Goal: Task Accomplishment & Management: Use online tool/utility

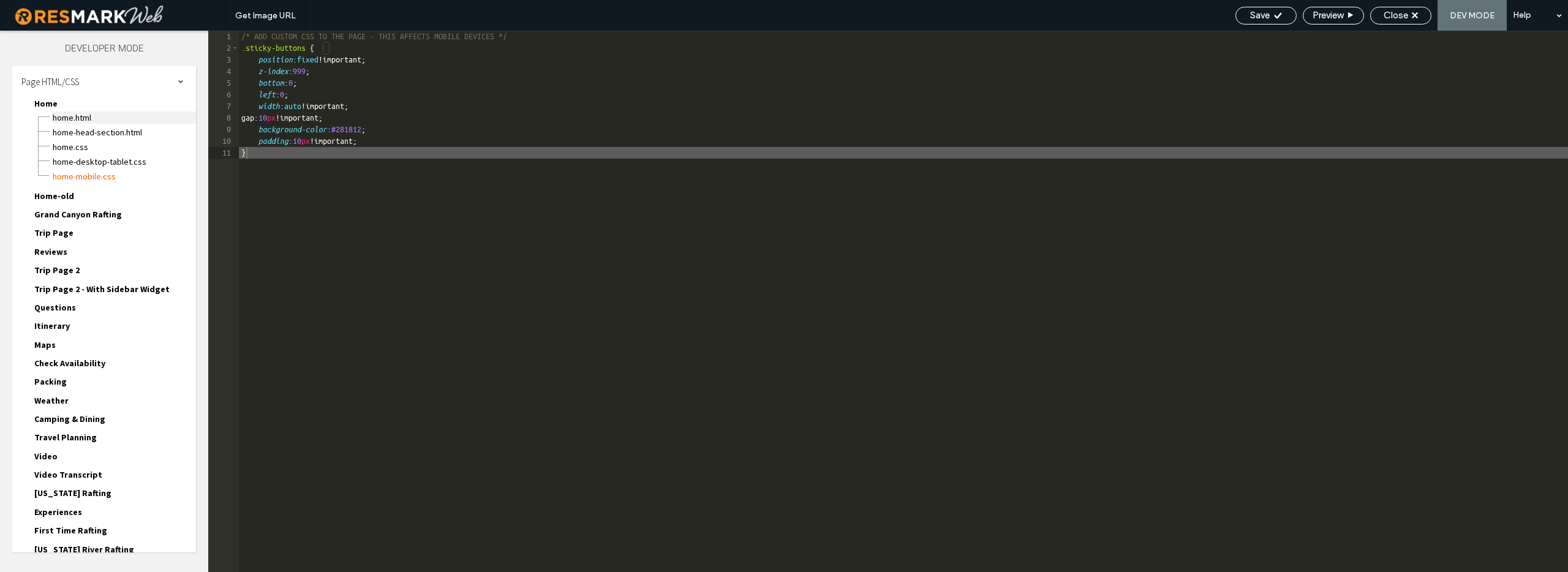
click at [78, 116] on span "Home.html" at bounding box center [124, 117] width 144 height 12
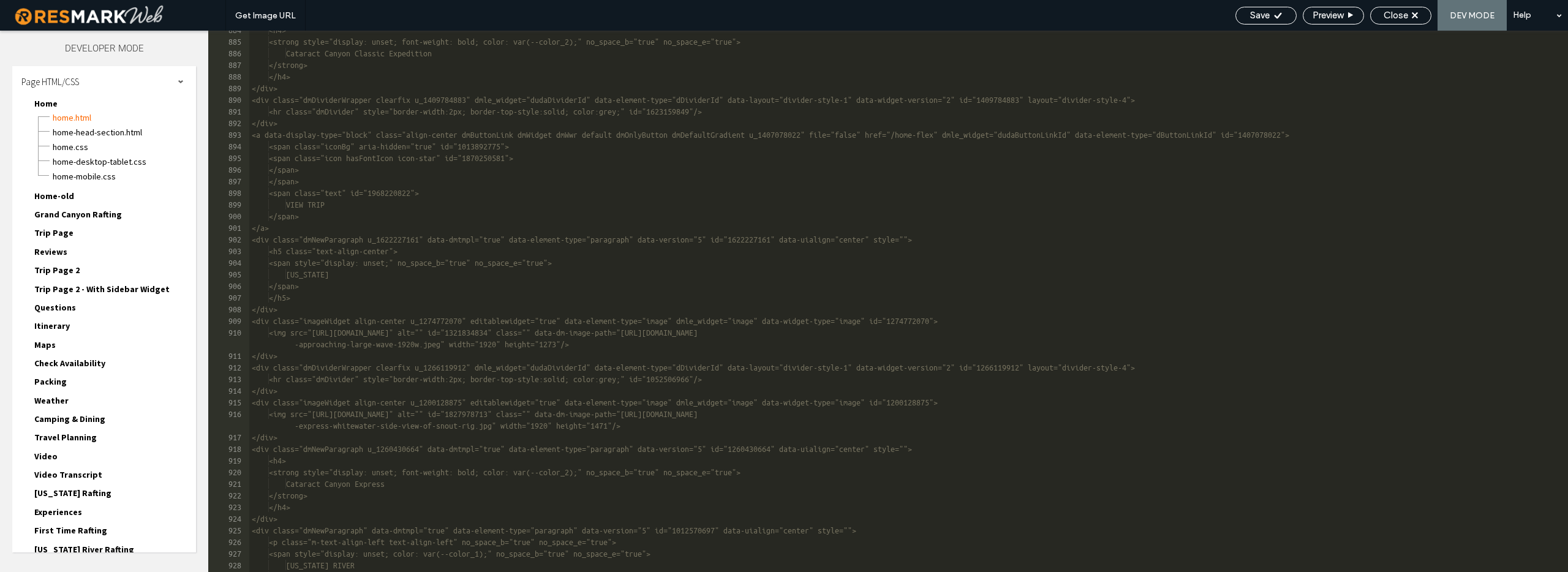
scroll to position [8134, 0]
click at [84, 132] on span "Home-head-section.html" at bounding box center [124, 132] width 144 height 12
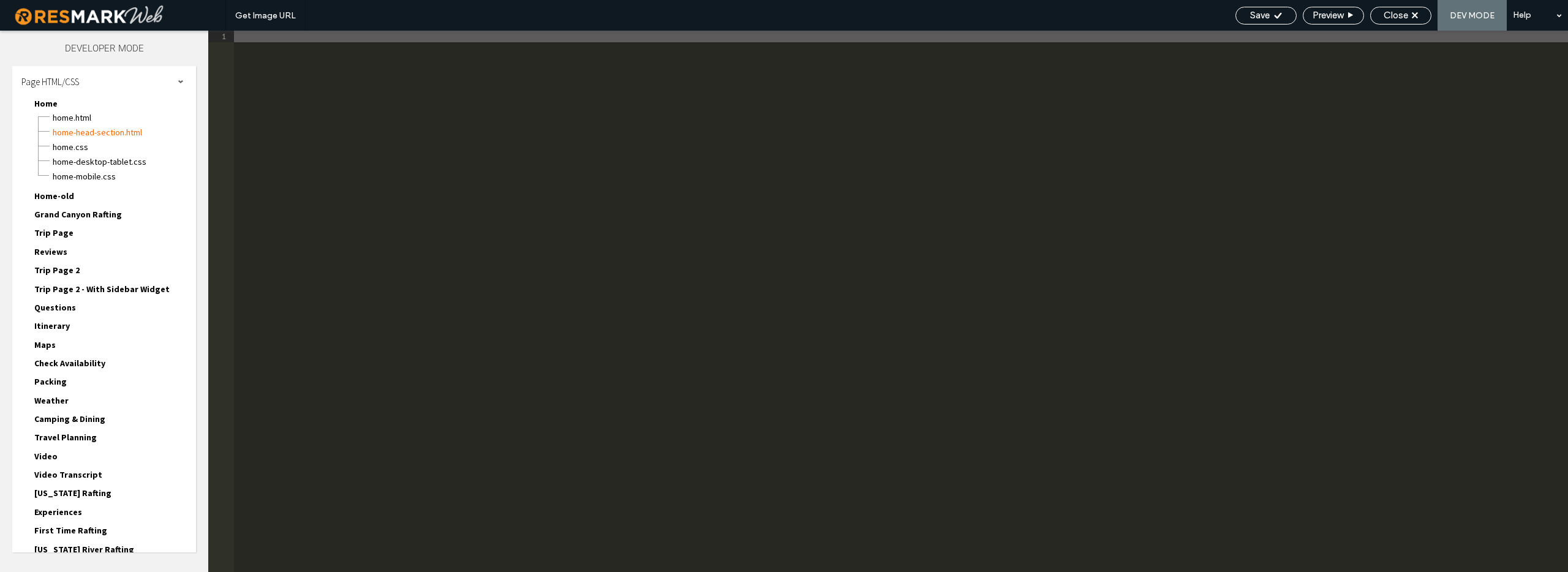
click at [319, 84] on div at bounding box center [901, 312] width 1334 height 565
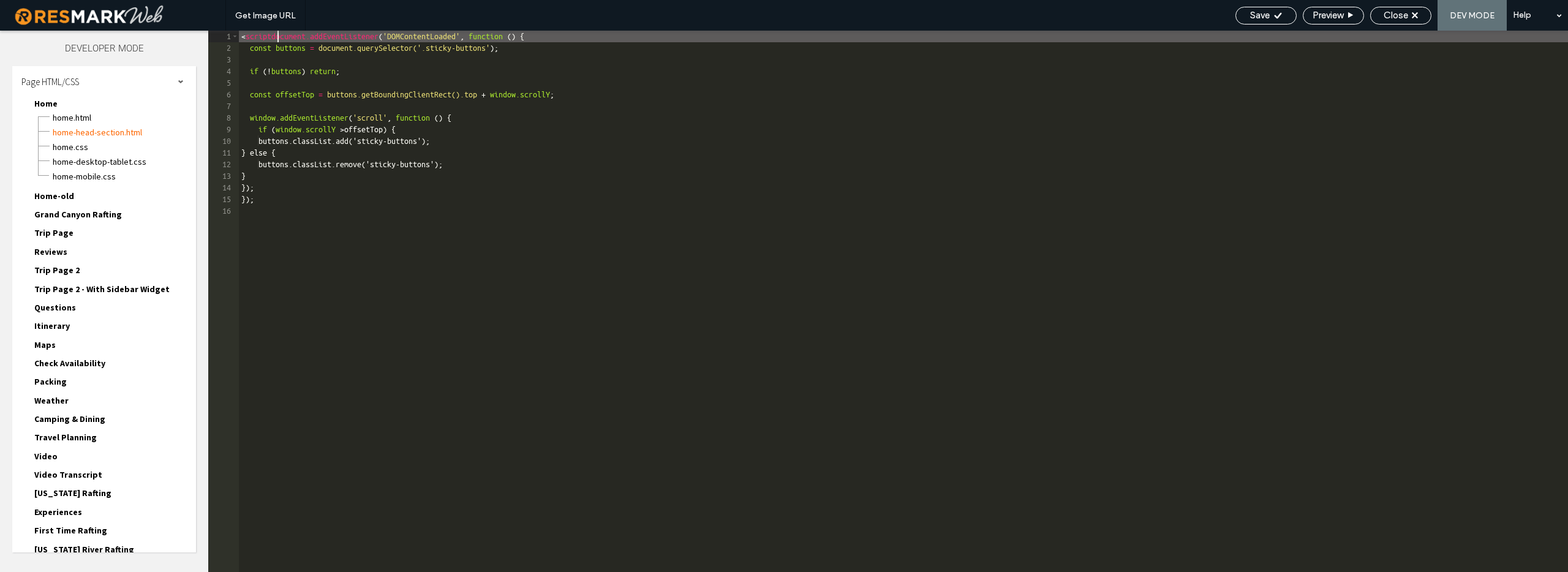
type textarea "**"
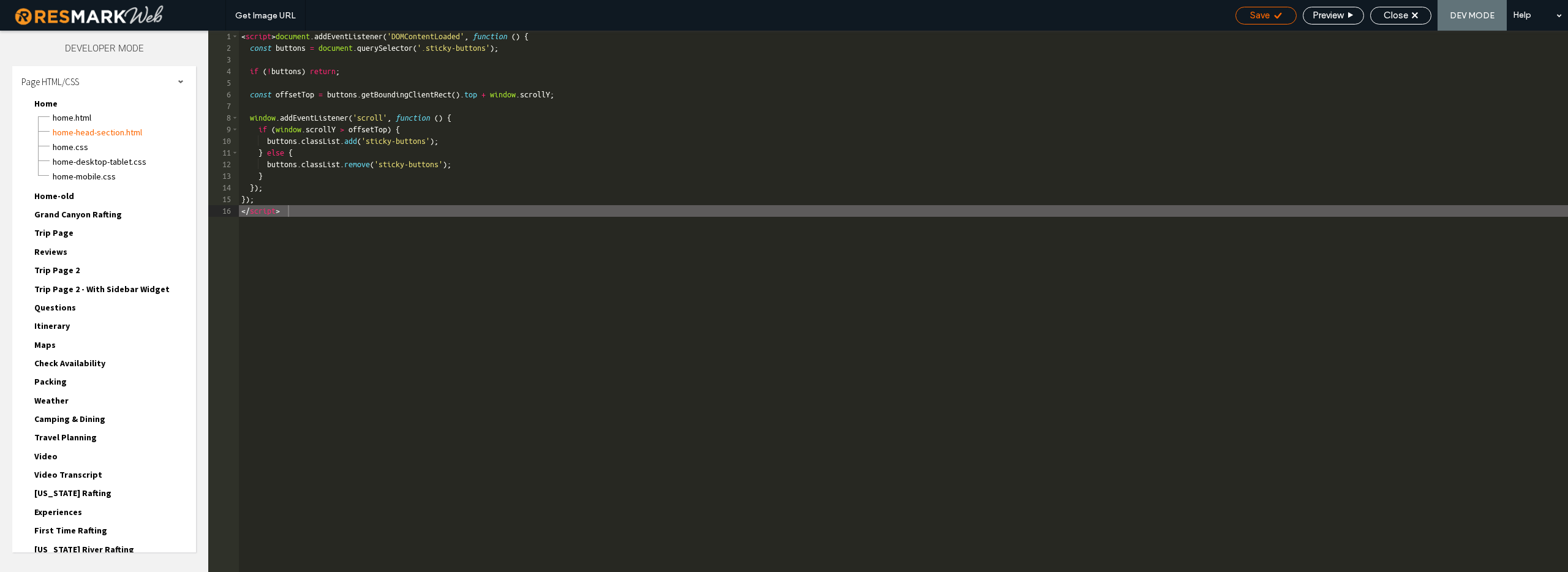
click at [1269, 16] on div "Save" at bounding box center [1266, 16] width 60 height 11
click at [1334, 17] on span "Preview" at bounding box center [1328, 16] width 30 height 11
click at [1388, 22] on div "Close" at bounding box center [1401, 16] width 62 height 18
click at [1393, 22] on div "Close" at bounding box center [1401, 16] width 62 height 18
click at [1400, 16] on span "Close" at bounding box center [1396, 16] width 24 height 11
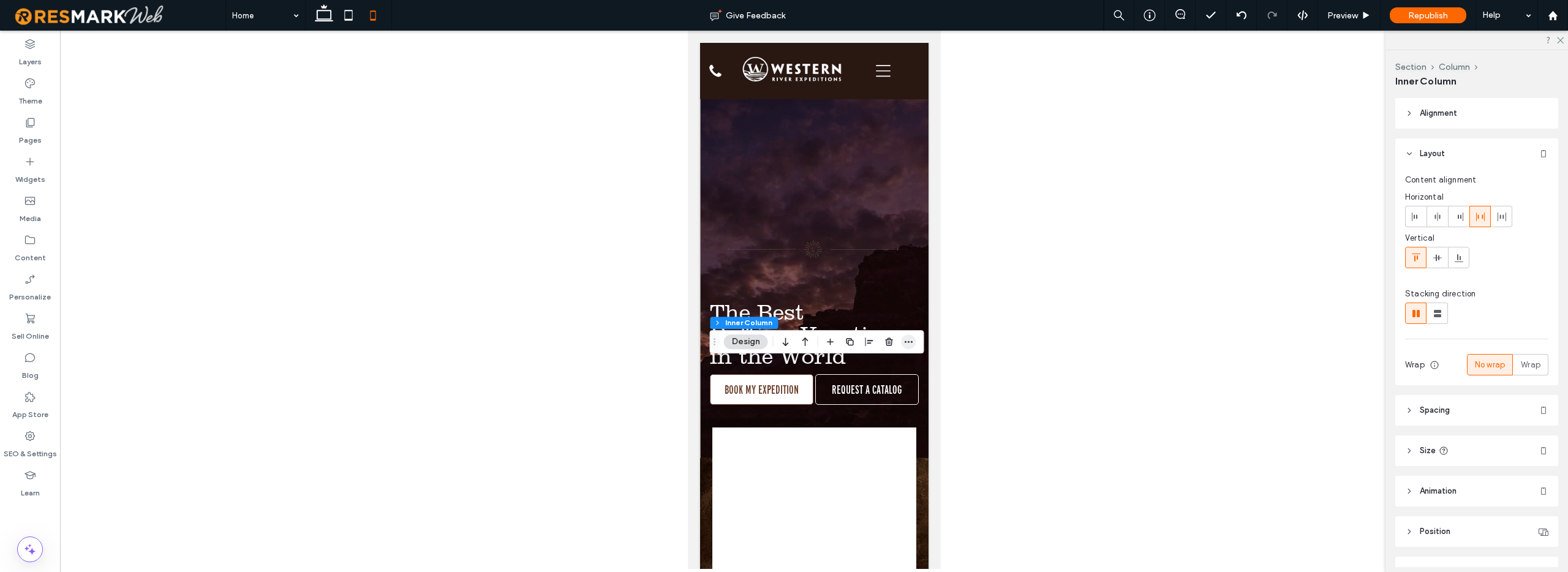
click at [909, 337] on icon "button" at bounding box center [909, 342] width 10 height 10
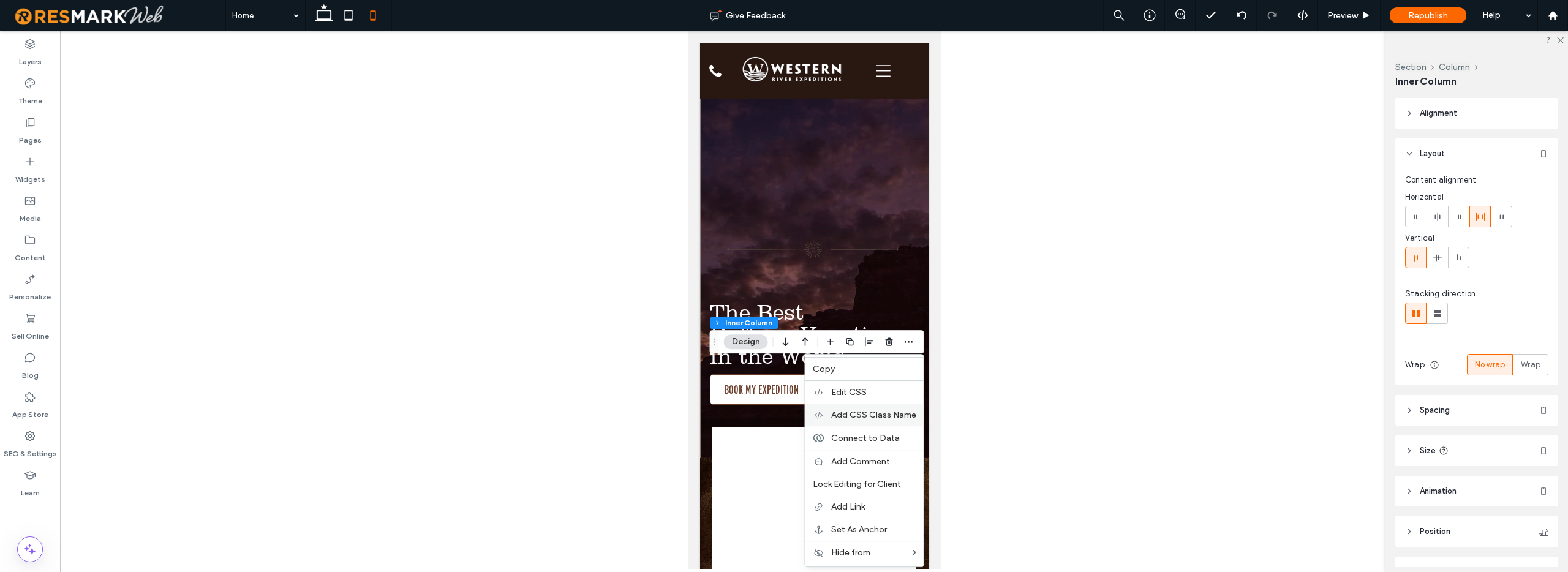
click at [871, 414] on span "Add CSS Class Name" at bounding box center [873, 415] width 85 height 11
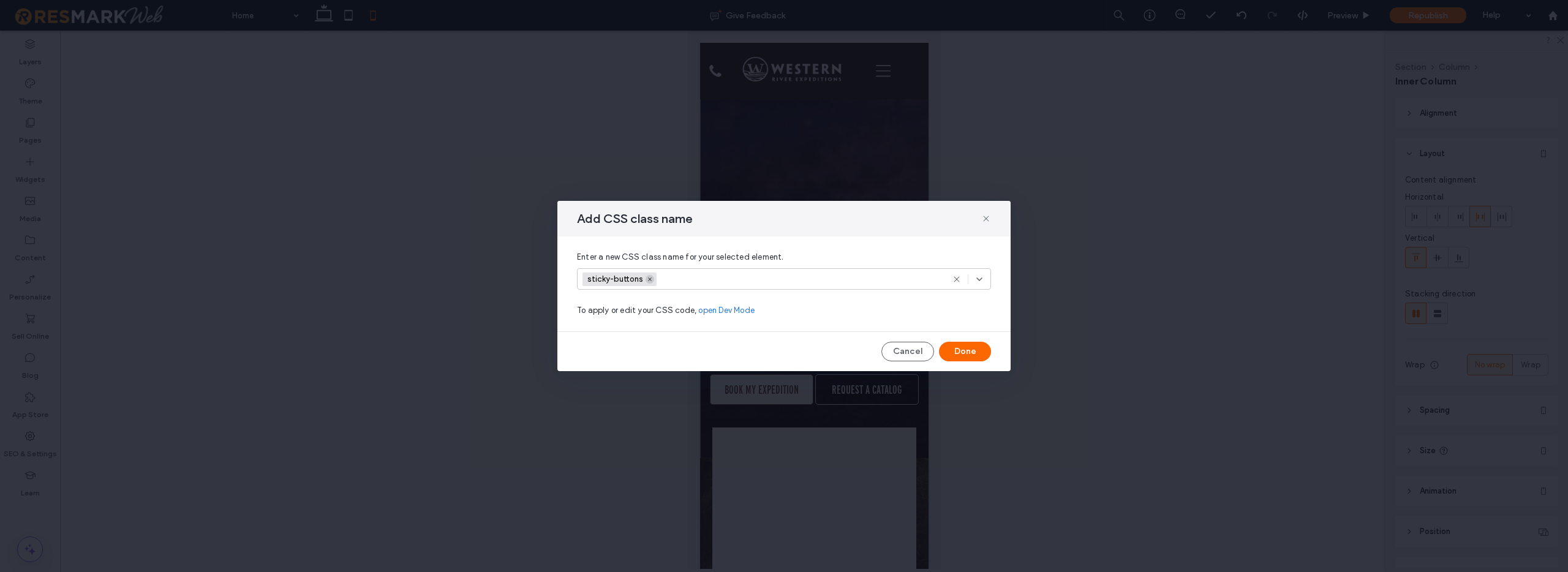
click at [650, 279] on icon at bounding box center [650, 279] width 6 height 6
click at [968, 353] on button "Done" at bounding box center [965, 352] width 52 height 20
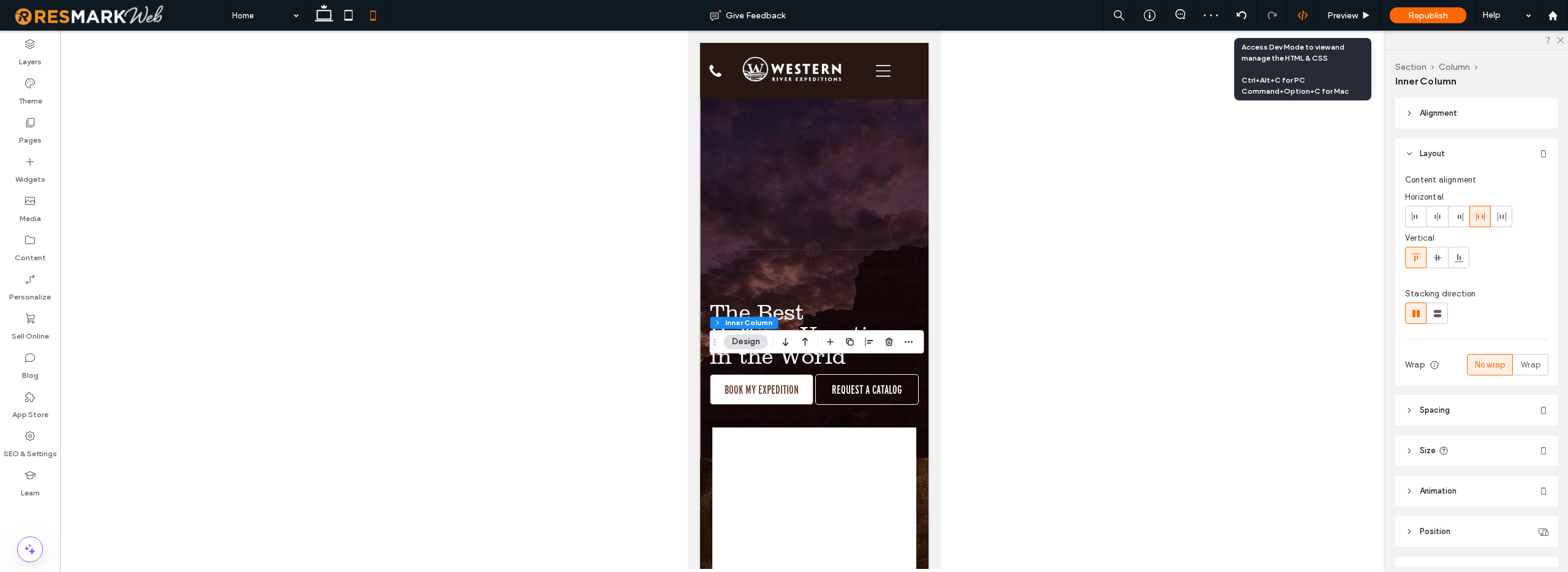
click at [1297, 15] on icon at bounding box center [1303, 16] width 11 height 11
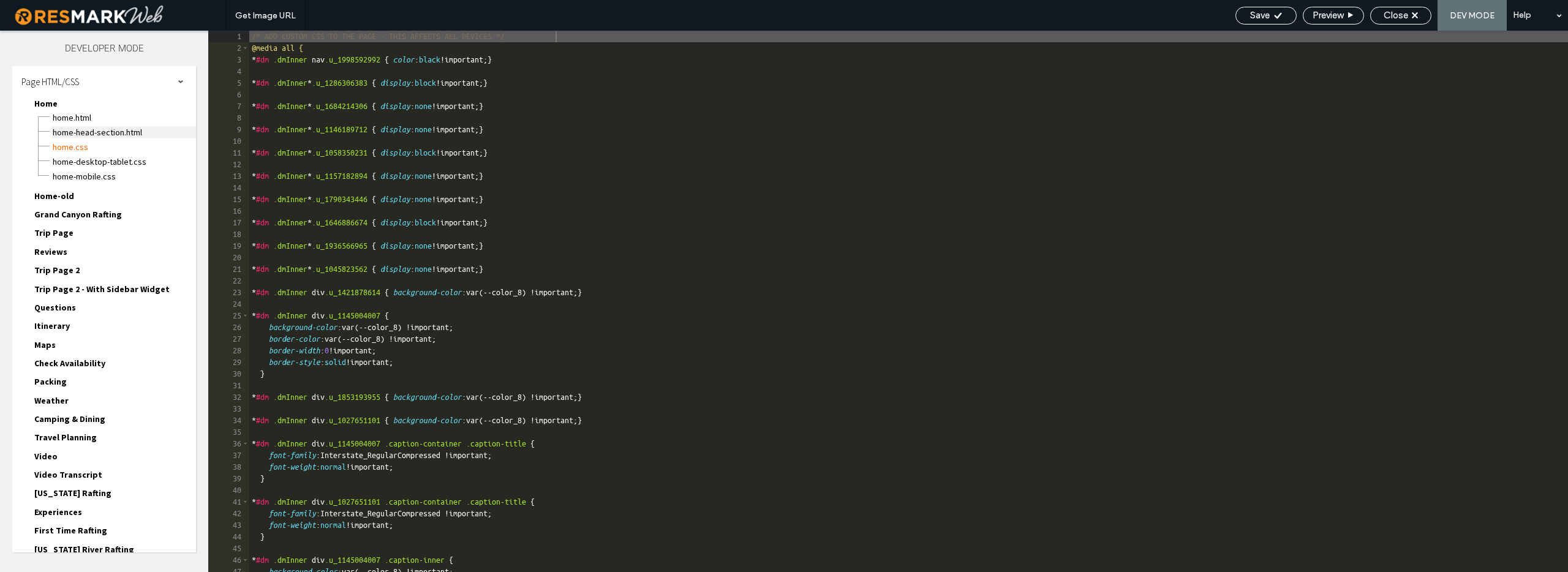
click at [90, 130] on span "Home-head-section.html" at bounding box center [124, 132] width 144 height 12
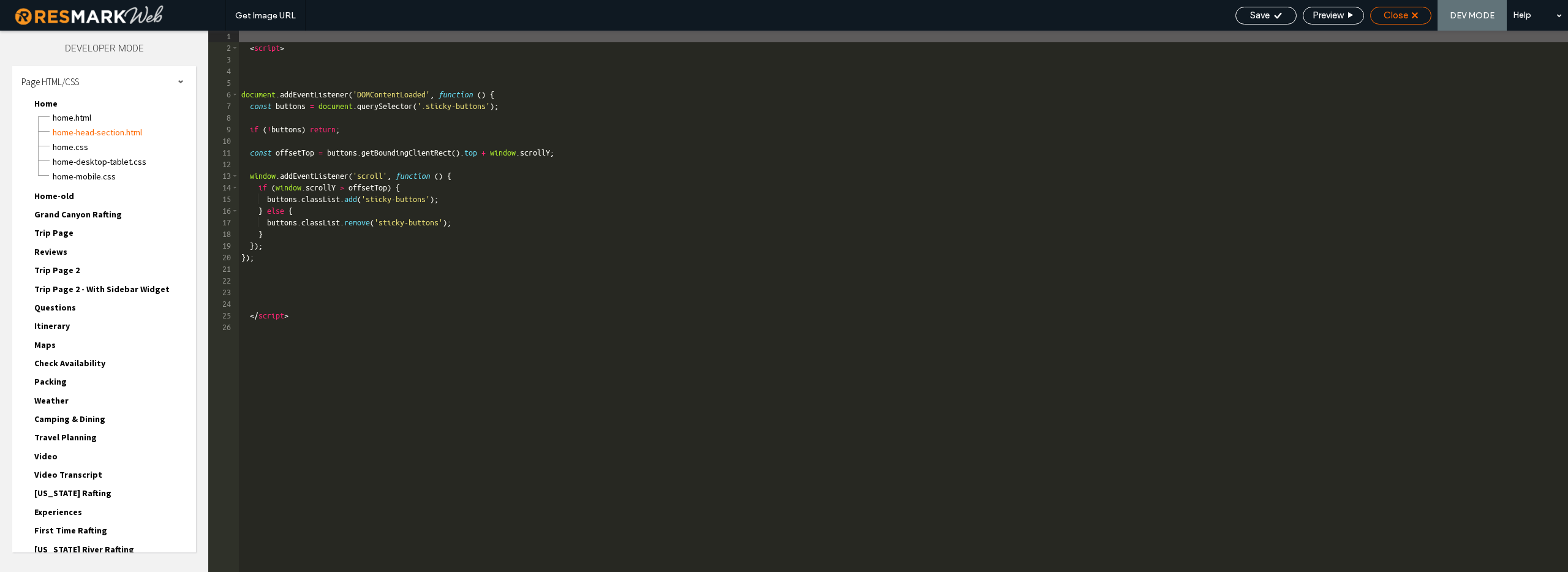
click at [1399, 12] on span "Close" at bounding box center [1396, 16] width 24 height 11
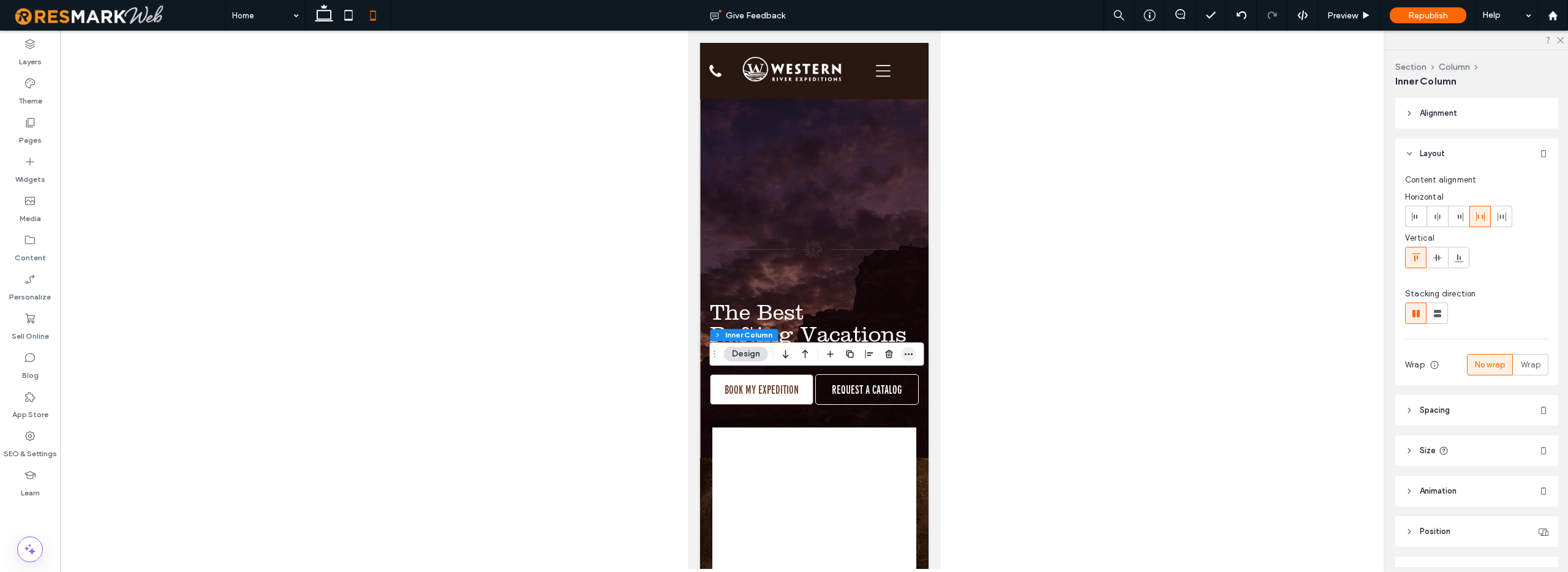
click at [913, 355] on icon "button" at bounding box center [909, 354] width 10 height 10
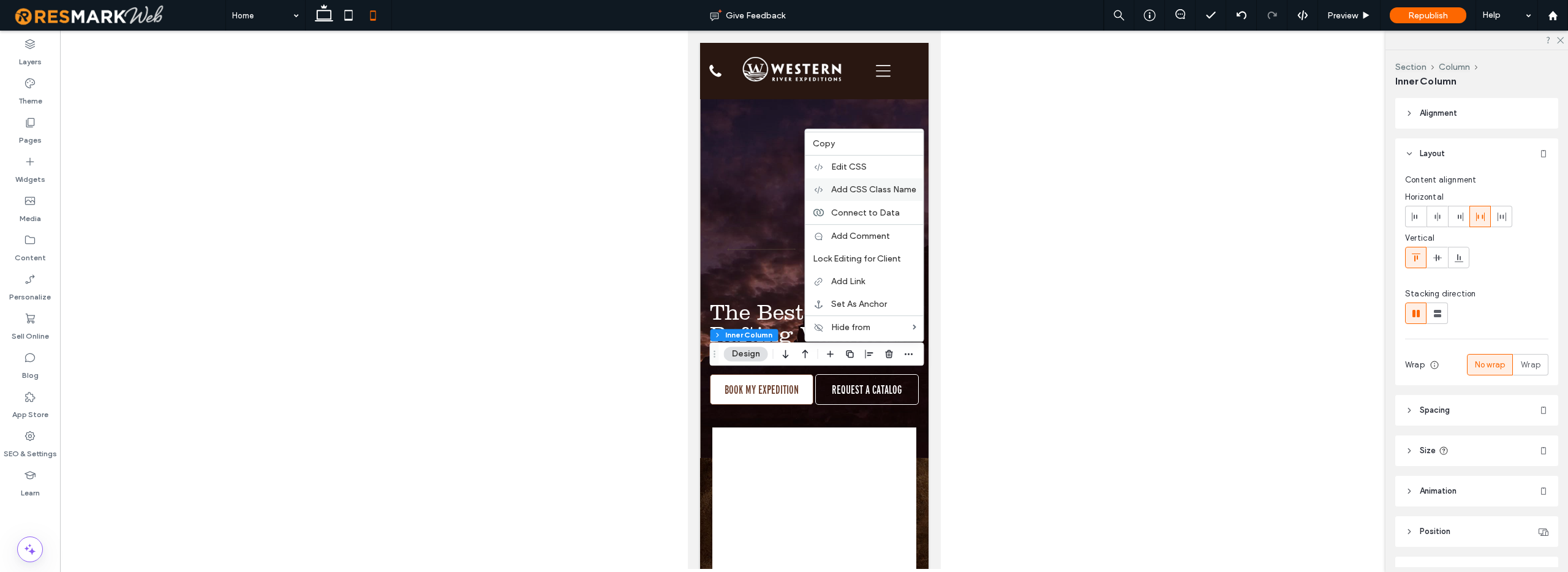
click at [875, 194] on span "Add CSS Class Name" at bounding box center [873, 189] width 85 height 11
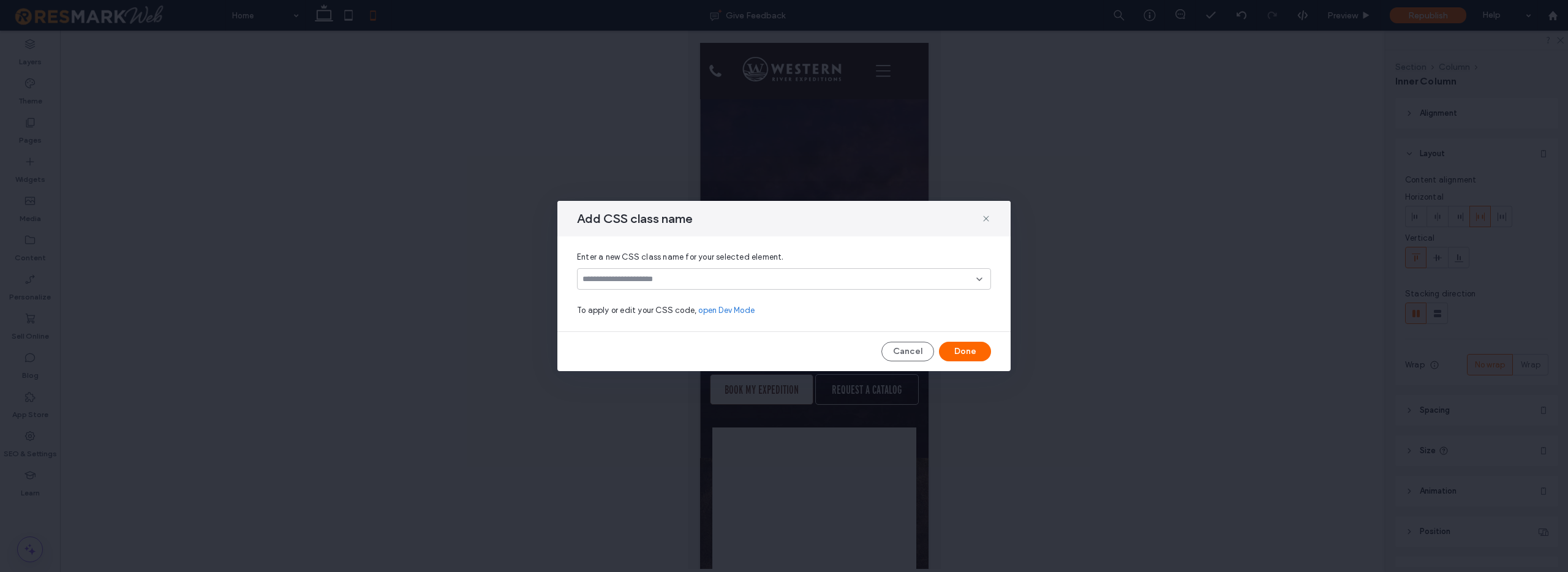
click at [596, 284] on div at bounding box center [784, 279] width 414 height 22
click at [586, 299] on icon at bounding box center [587, 301] width 5 height 4
click at [966, 345] on button "Done" at bounding box center [965, 352] width 52 height 20
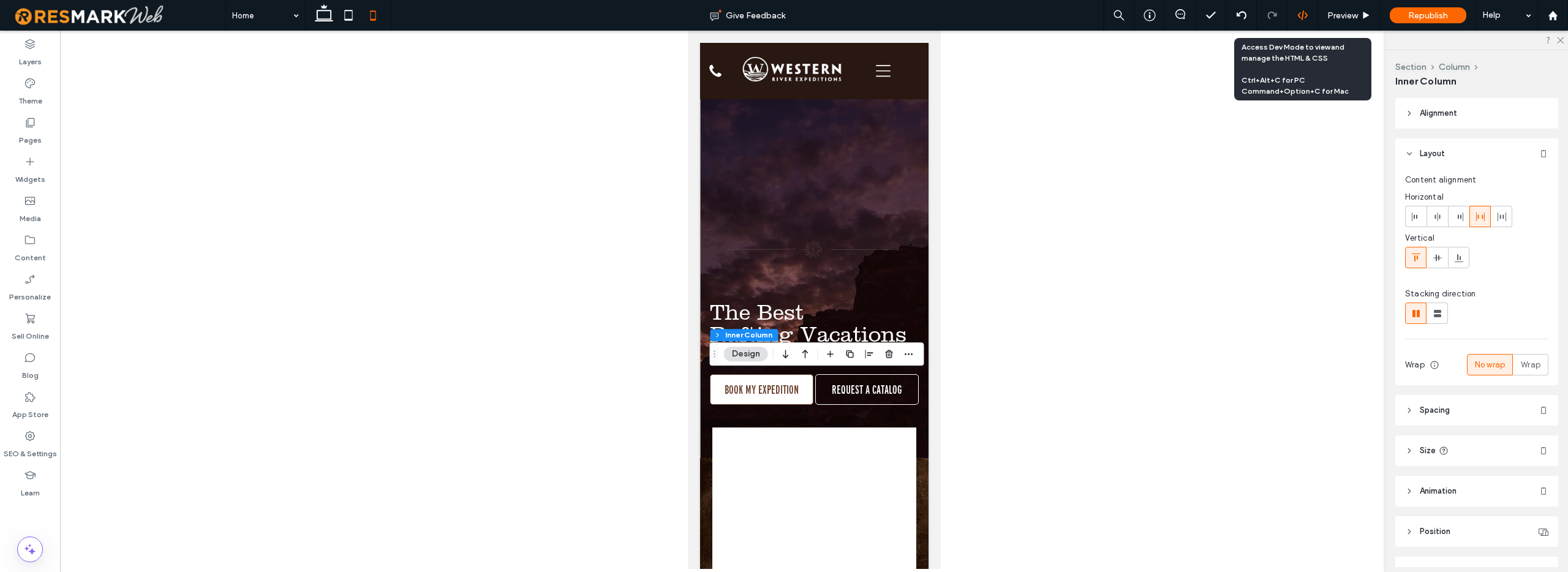
click at [1302, 16] on use at bounding box center [1302, 16] width 10 height 10
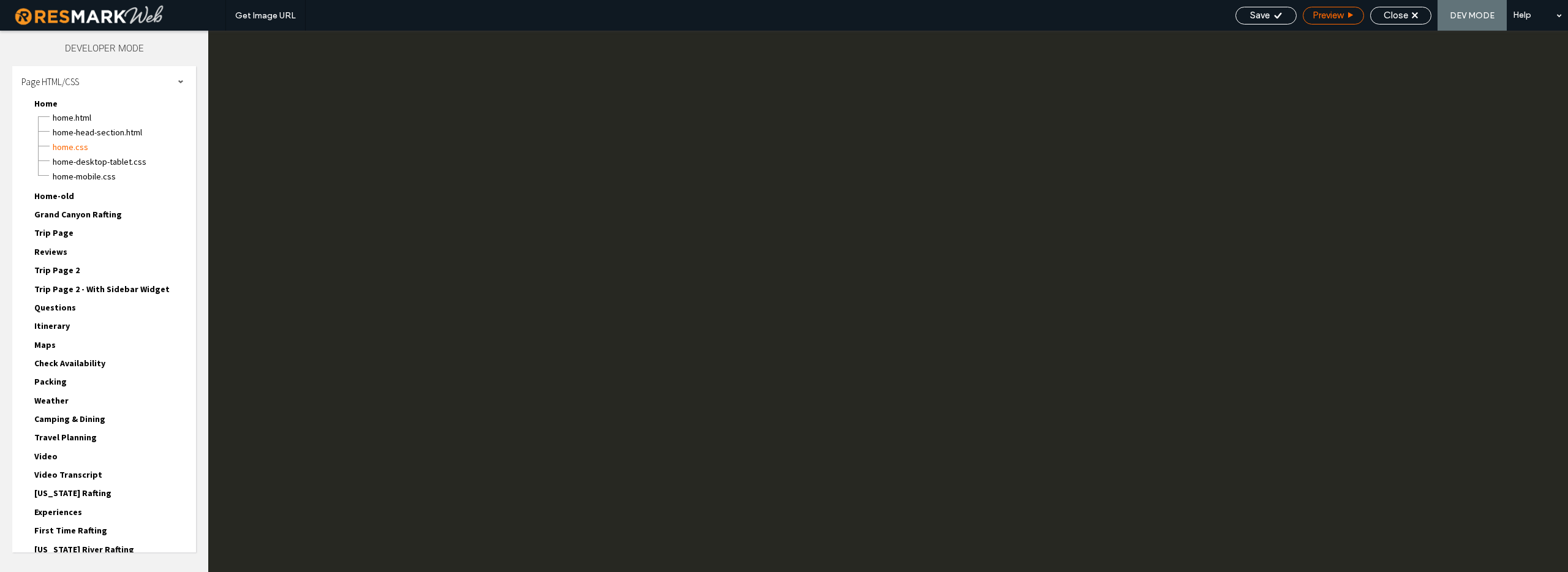
click at [1323, 17] on span "Preview" at bounding box center [1328, 16] width 30 height 11
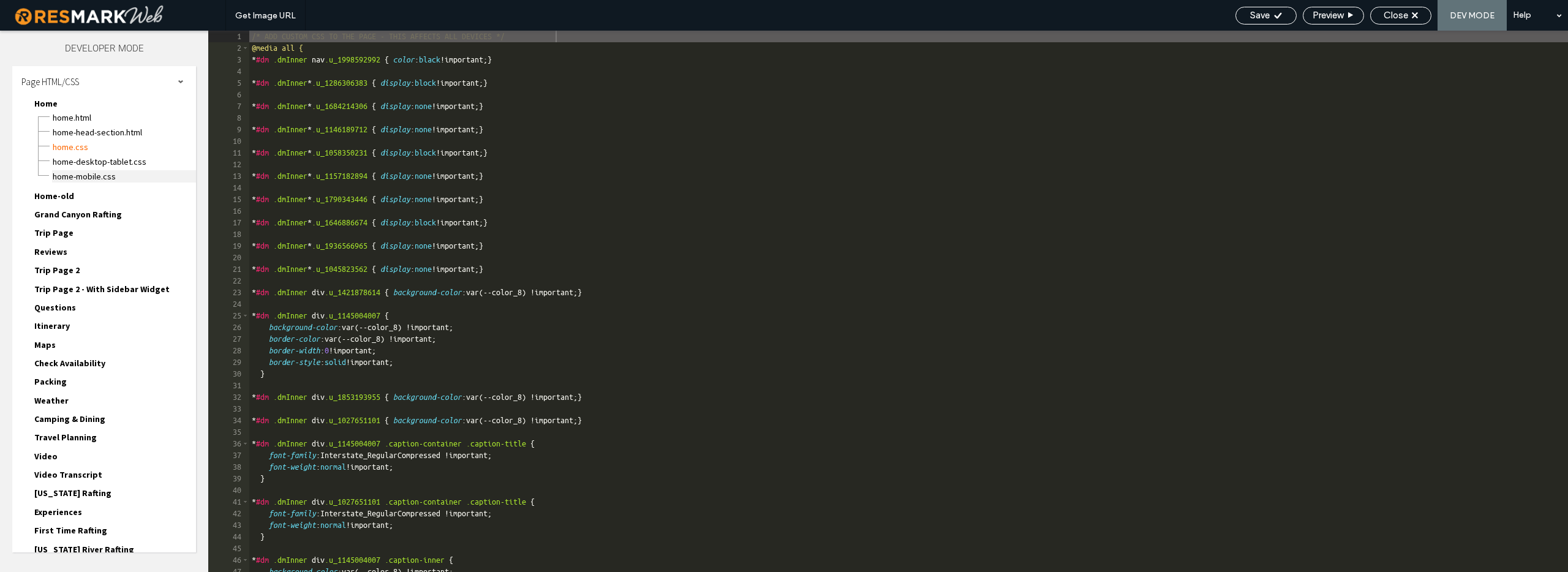
click at [99, 175] on span "Home-mobile.css" at bounding box center [124, 176] width 144 height 12
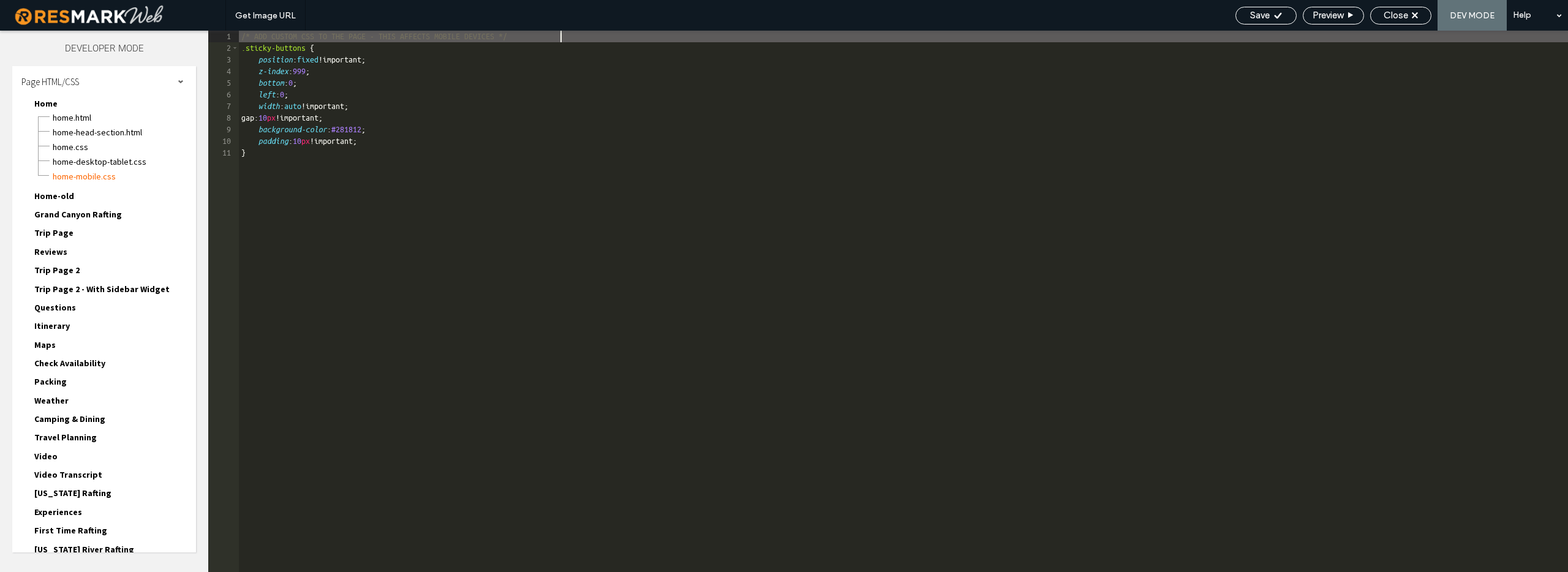
click at [322, 48] on div "/* ADD CUSTOM CSS TO THE PAGE - THIS AFFECTS MOBILE DEVICES */ .sticky-buttons …" at bounding box center [904, 312] width 1329 height 565
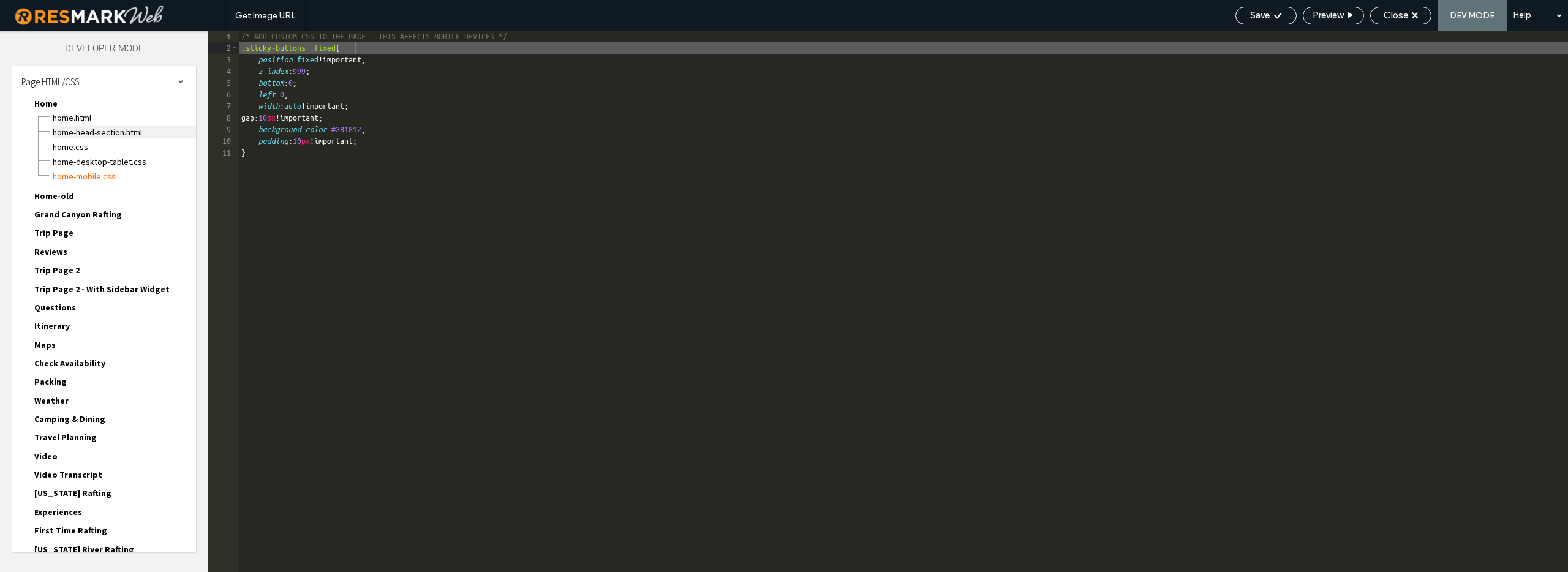
click at [111, 130] on span "Home-head-section.html" at bounding box center [124, 132] width 144 height 12
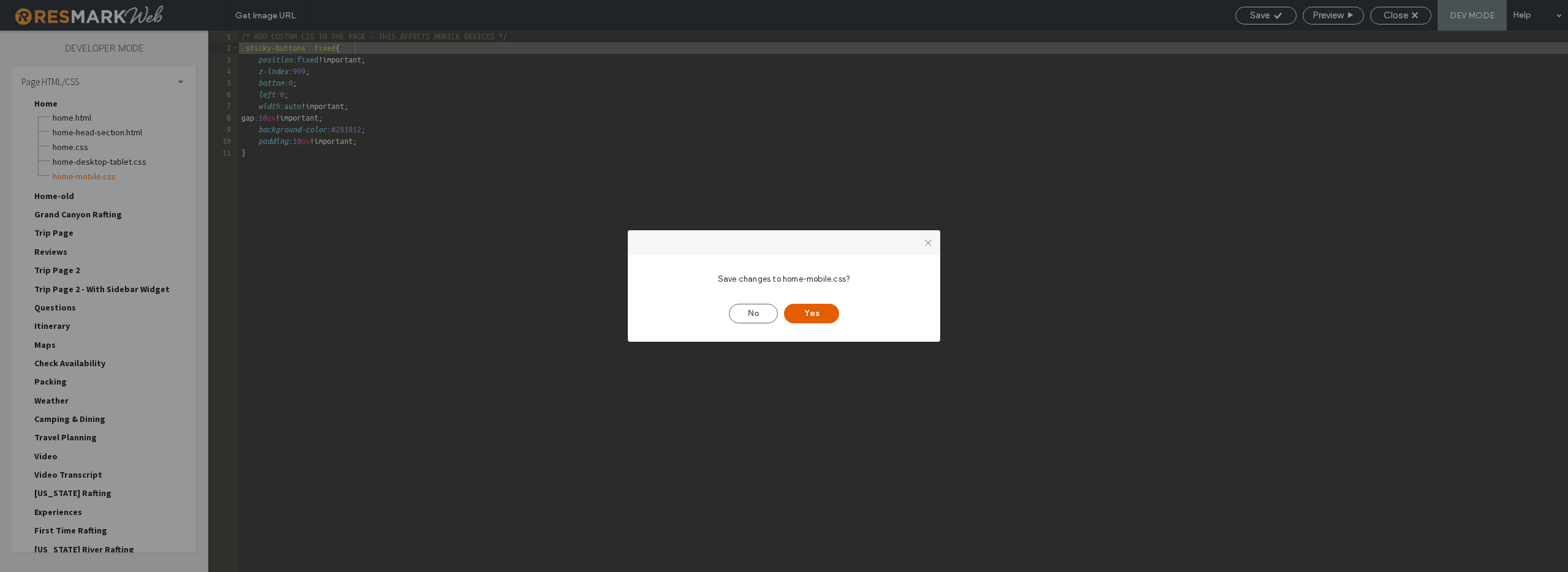
click at [800, 312] on button "Yes" at bounding box center [811, 314] width 55 height 20
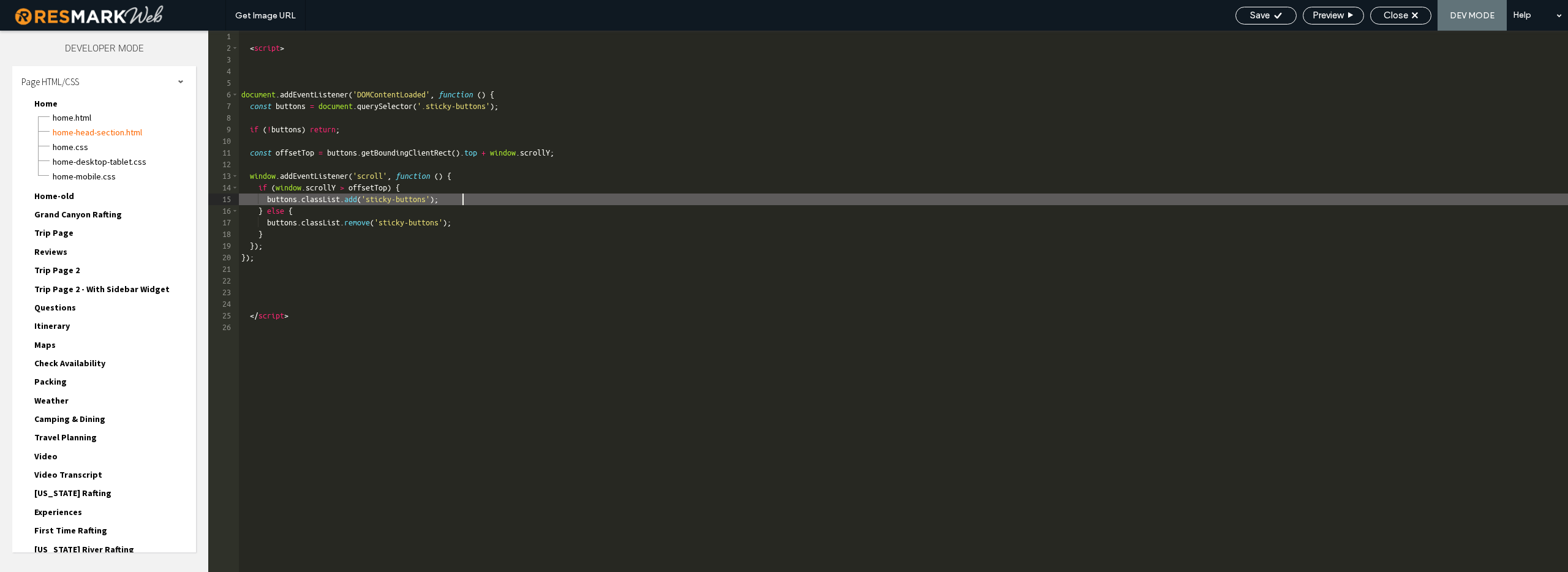
click at [462, 199] on div "< script > document . addEventListener ( 'DOMContentLoaded' , function ( ) { co…" at bounding box center [904, 312] width 1329 height 565
drag, startPoint x: 462, startPoint y: 201, endPoint x: 389, endPoint y: 200, distance: 73.0
click at [389, 200] on div "< script > document . addEventListener ( 'DOMContentLoaded' , function ( ) { co…" at bounding box center [904, 312] width 1329 height 565
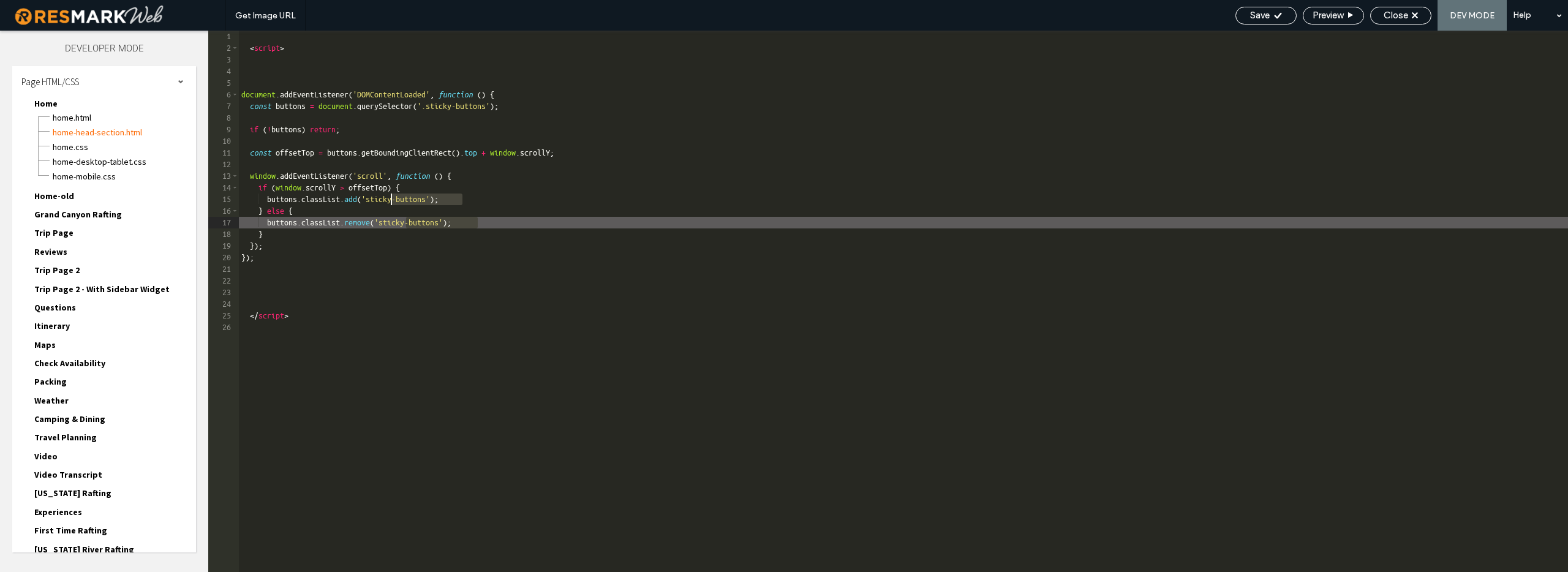
drag, startPoint x: 478, startPoint y: 221, endPoint x: 406, endPoint y: 222, distance: 72.0
click at [406, 222] on div "< script > document . addEventListener ( 'DOMContentLoaded' , function ( ) { co…" at bounding box center [904, 312] width 1329 height 565
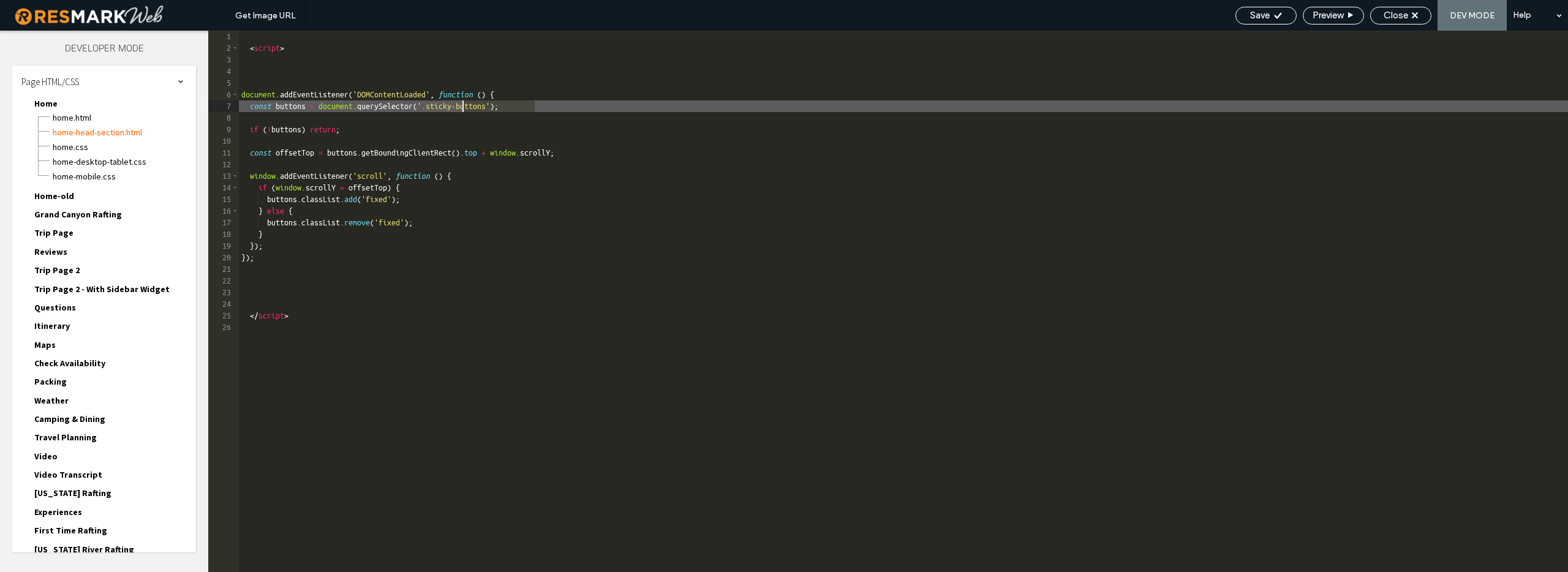
drag, startPoint x: 534, startPoint y: 108, endPoint x: 464, endPoint y: 107, distance: 70.0
click at [464, 107] on div "< script > document . addEventListener ( 'DOMContentLoaded' , function ( ) { co…" at bounding box center [904, 312] width 1329 height 565
click at [763, 208] on div "< script > document . addEventListener ( 'DOMContentLoaded' , function ( ) { co…" at bounding box center [904, 312] width 1329 height 565
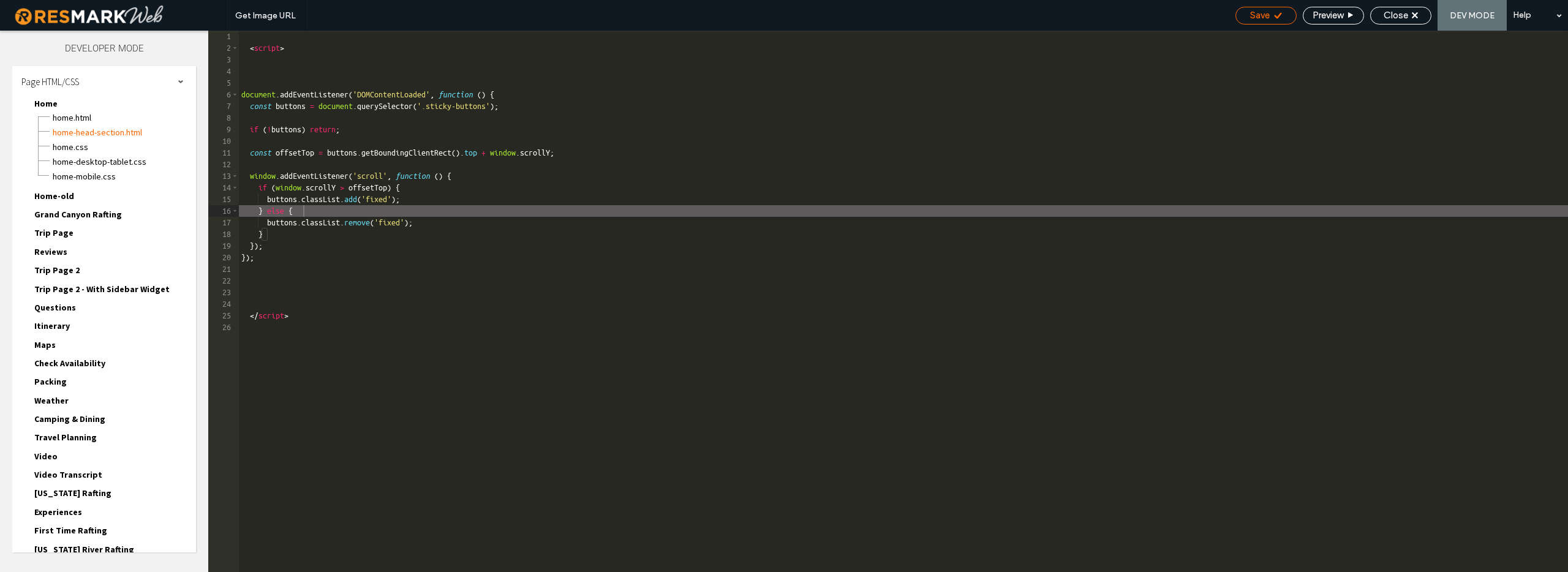
click at [1253, 14] on span "Save" at bounding box center [1260, 16] width 20 height 11
click at [1341, 17] on span "Preview" at bounding box center [1328, 16] width 30 height 11
click at [76, 179] on span "Home-mobile.css" at bounding box center [124, 176] width 144 height 12
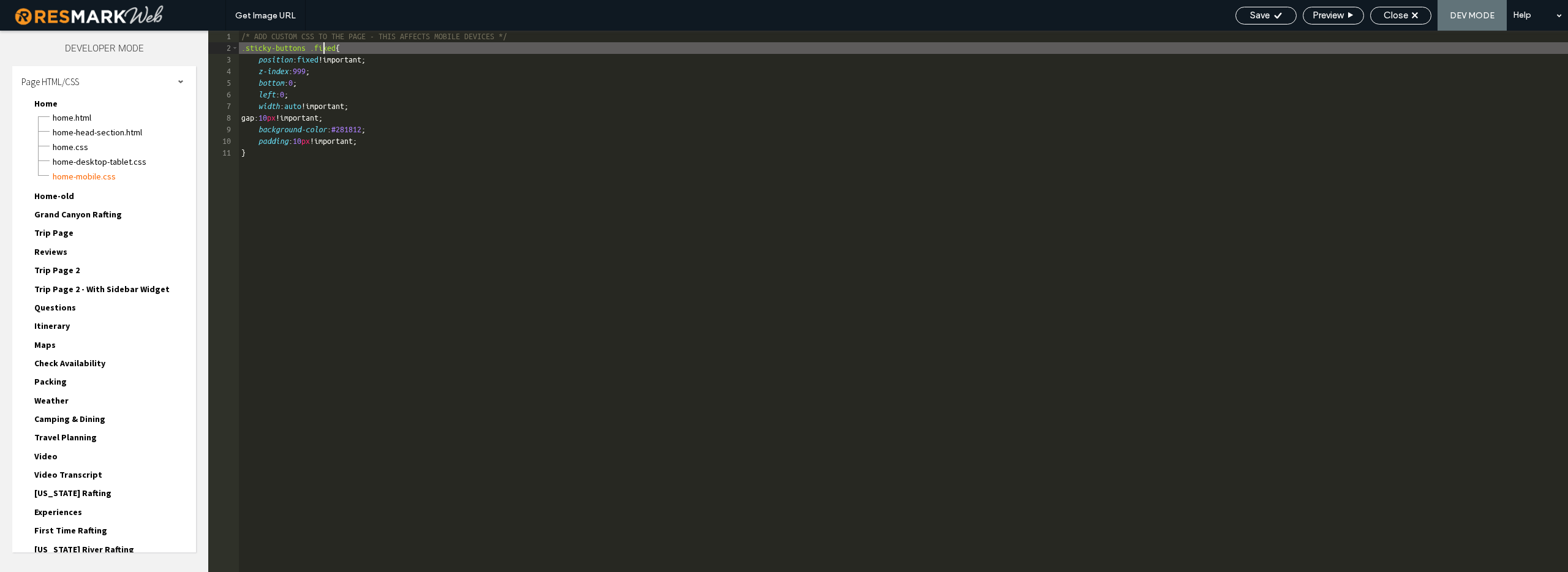
click at [324, 50] on div "/* ADD CUSTOM CSS TO THE PAGE - THIS AFFECTS MOBILE DEVICES */ .sticky-buttons …" at bounding box center [904, 312] width 1329 height 565
click at [1269, 7] on div "Save" at bounding box center [1266, 16] width 62 height 18
click at [1324, 14] on span "Preview" at bounding box center [1328, 16] width 30 height 11
click at [124, 131] on span "Home-head-section.html" at bounding box center [124, 132] width 144 height 12
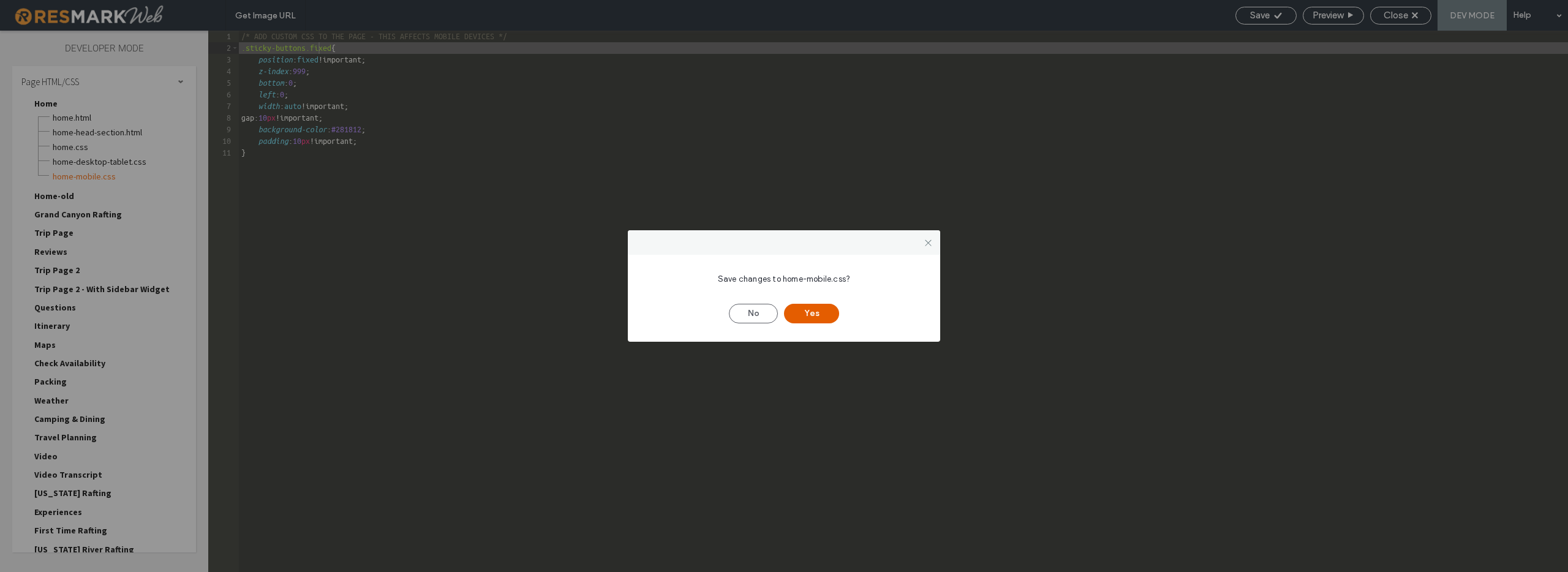
click at [811, 311] on button "Yes" at bounding box center [811, 314] width 55 height 20
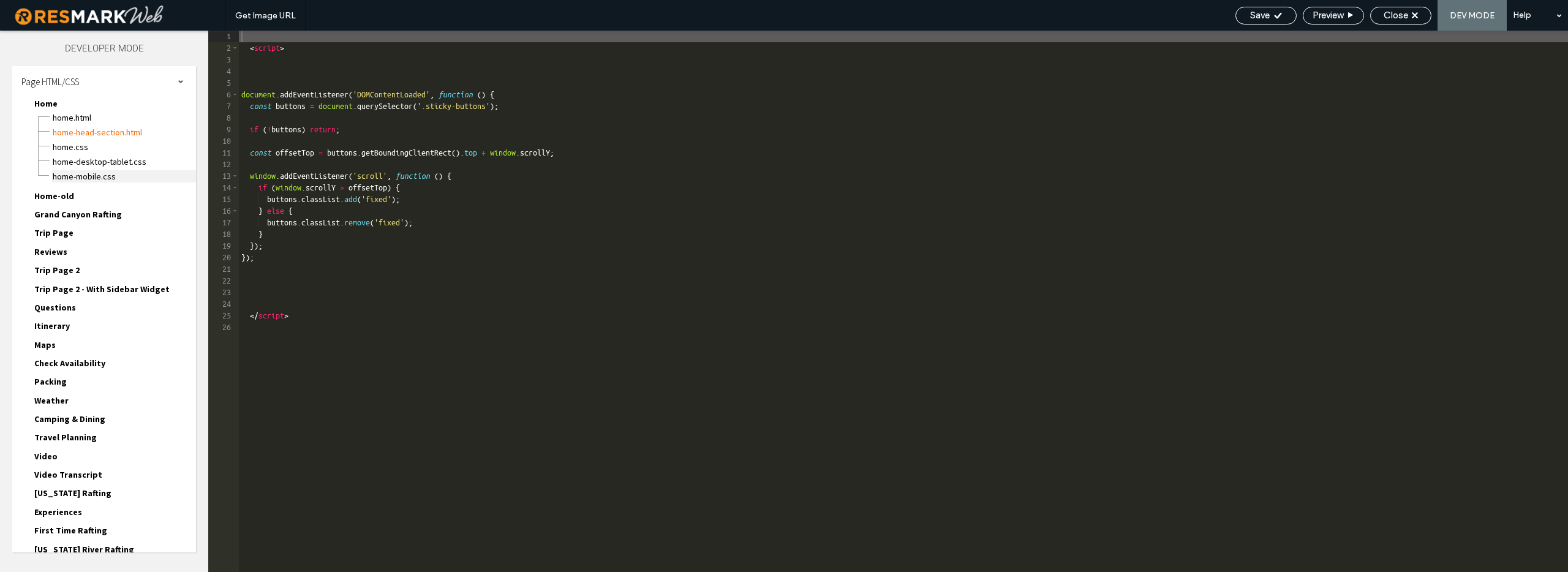
click at [106, 176] on span "Home-mobile.css" at bounding box center [124, 176] width 144 height 12
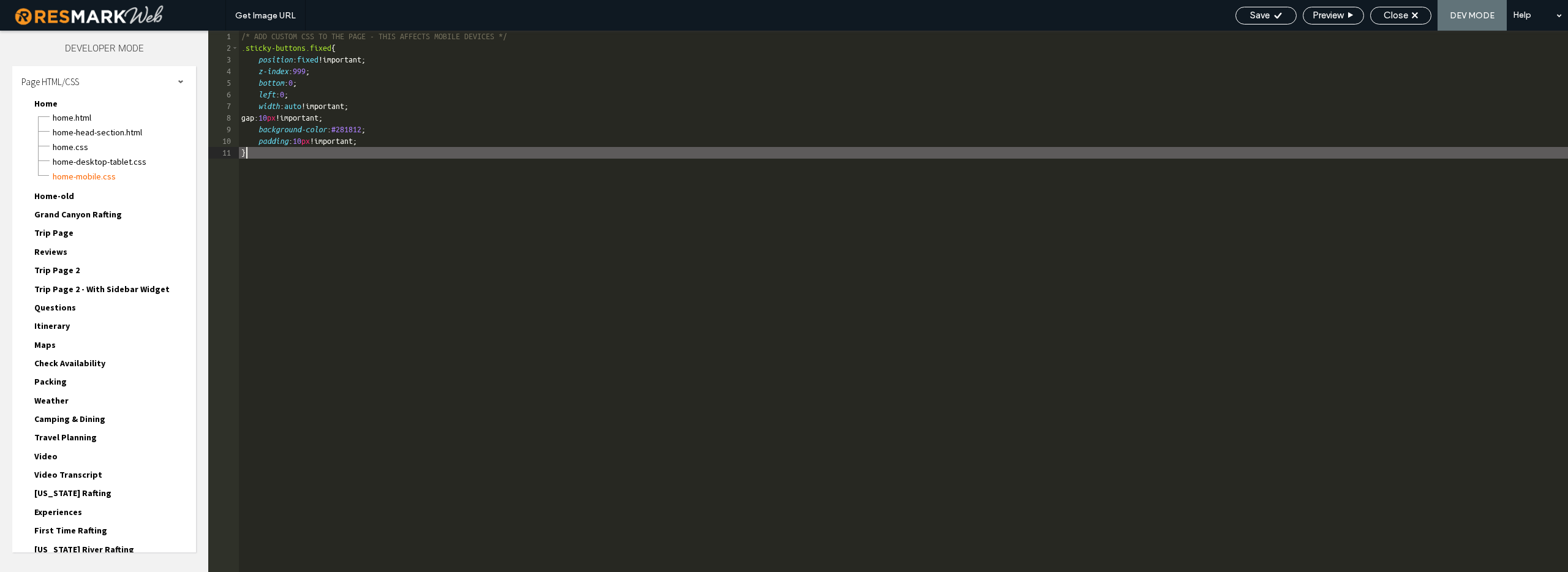
click at [300, 156] on div "/* ADD CUSTOM CSS TO THE PAGE - THIS AFFECTS MOBILE DEVICES */ .sticky-buttons.…" at bounding box center [904, 312] width 1329 height 565
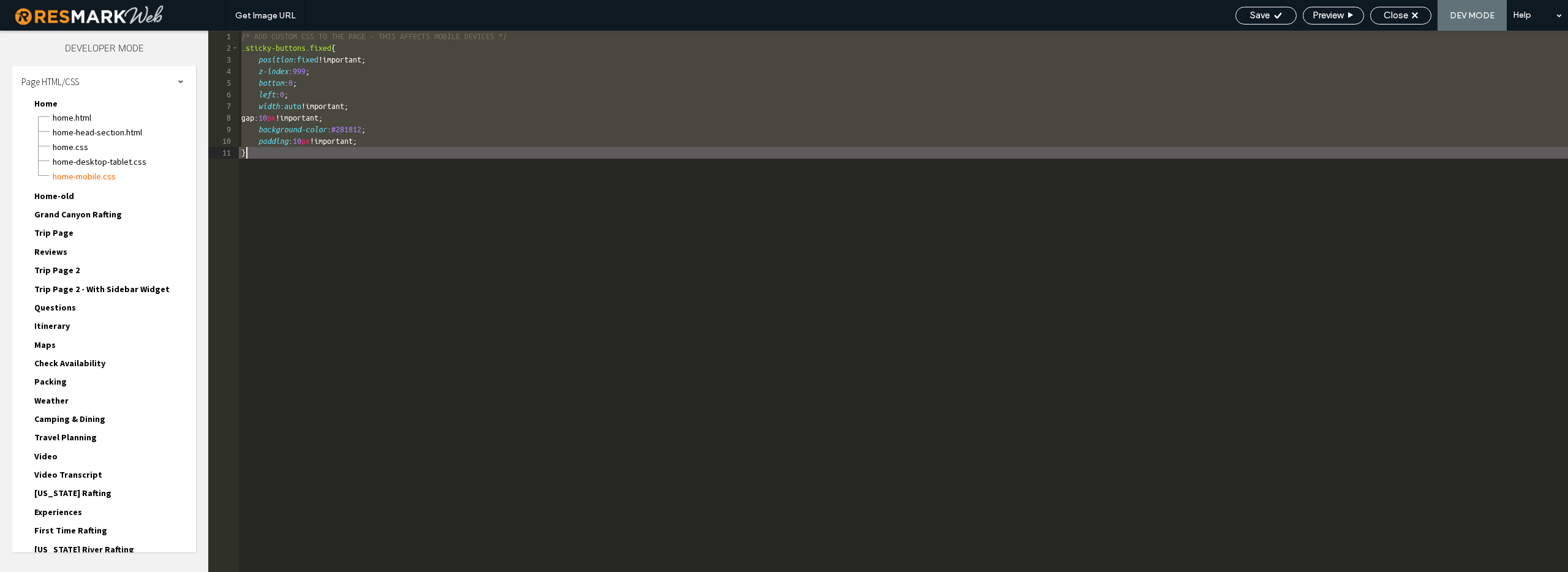
click at [304, 151] on div "/* ADD CUSTOM CSS TO THE PAGE - THIS AFFECTS MOBILE DEVICES */ .sticky-buttons.…" at bounding box center [904, 312] width 1329 height 565
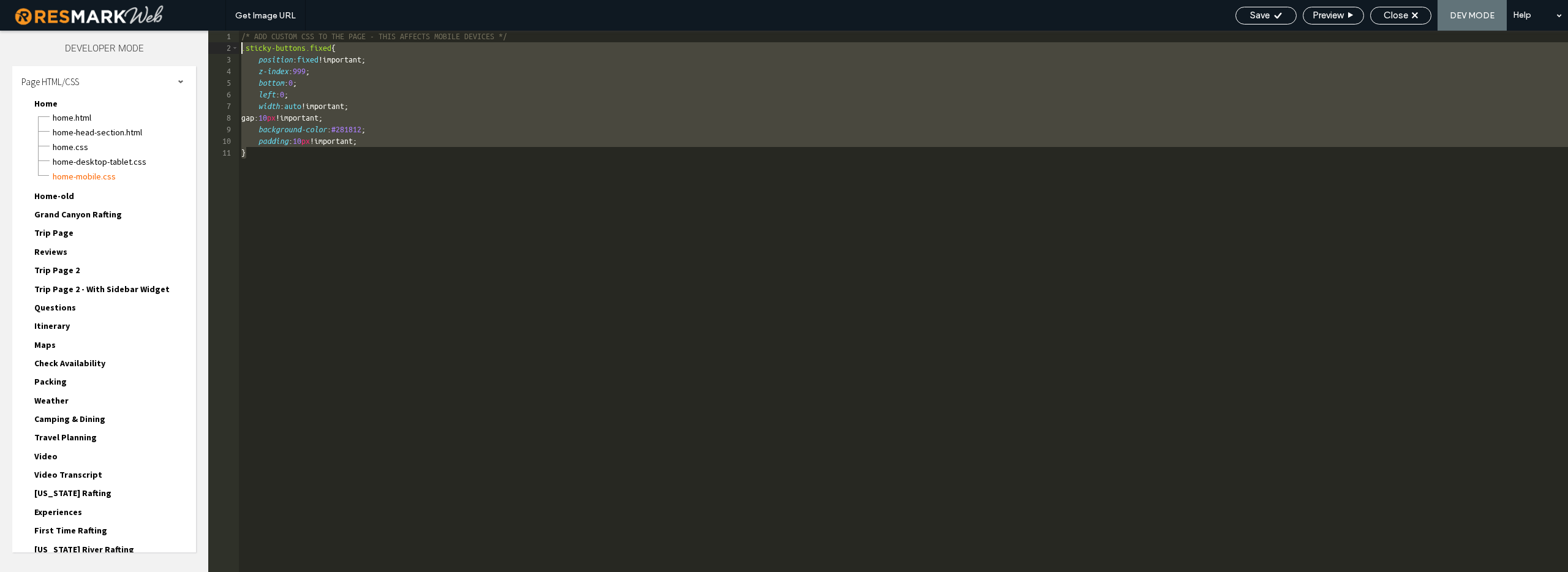
drag, startPoint x: 263, startPoint y: 150, endPoint x: 242, endPoint y: 48, distance: 104.1
click at [242, 48] on div "/* ADD CUSTOM CSS TO THE PAGE - THIS AFFECTS MOBILE DEVICES */ .sticky-buttons.…" at bounding box center [904, 312] width 1329 height 565
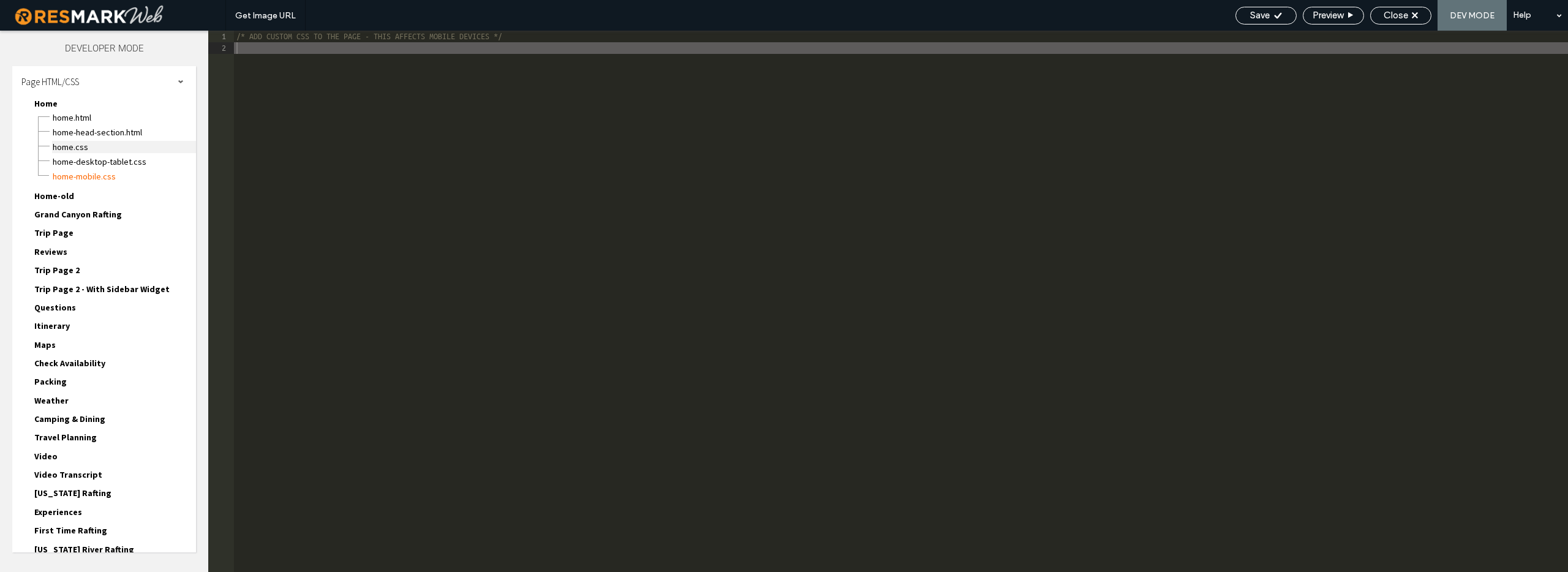
click at [78, 148] on span "Home.css" at bounding box center [124, 147] width 144 height 12
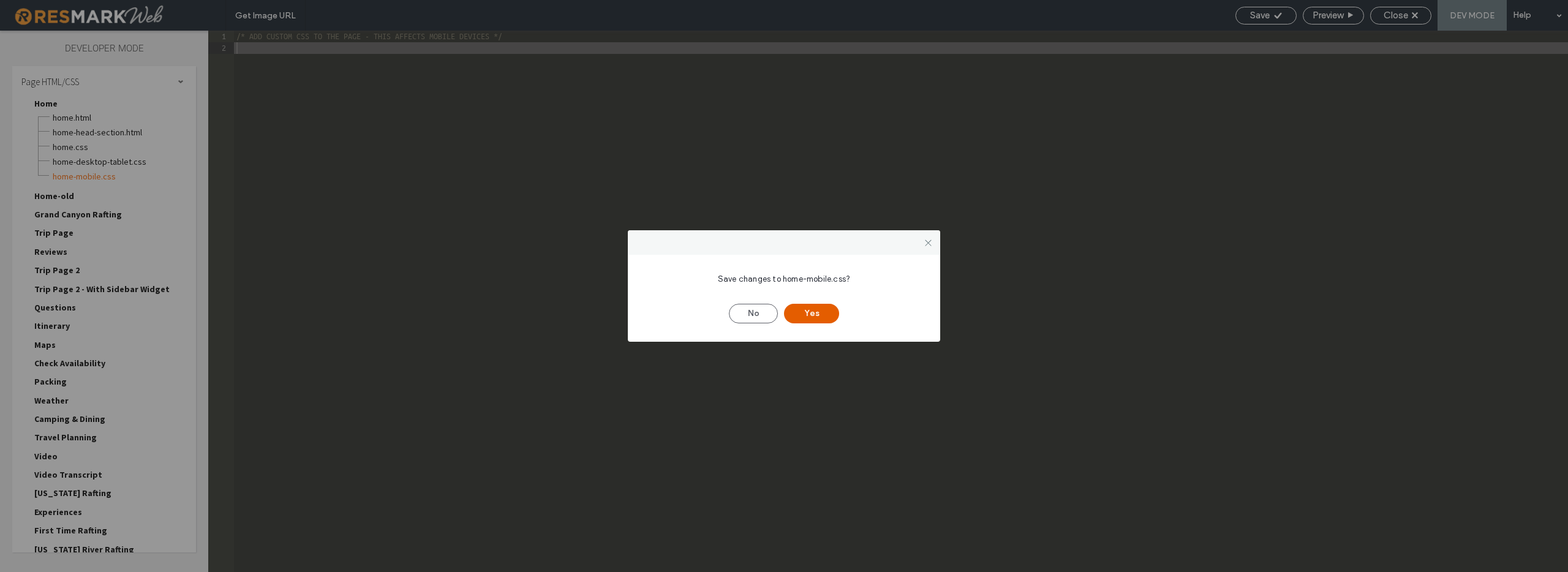
click at [818, 309] on button "Yes" at bounding box center [811, 314] width 55 height 20
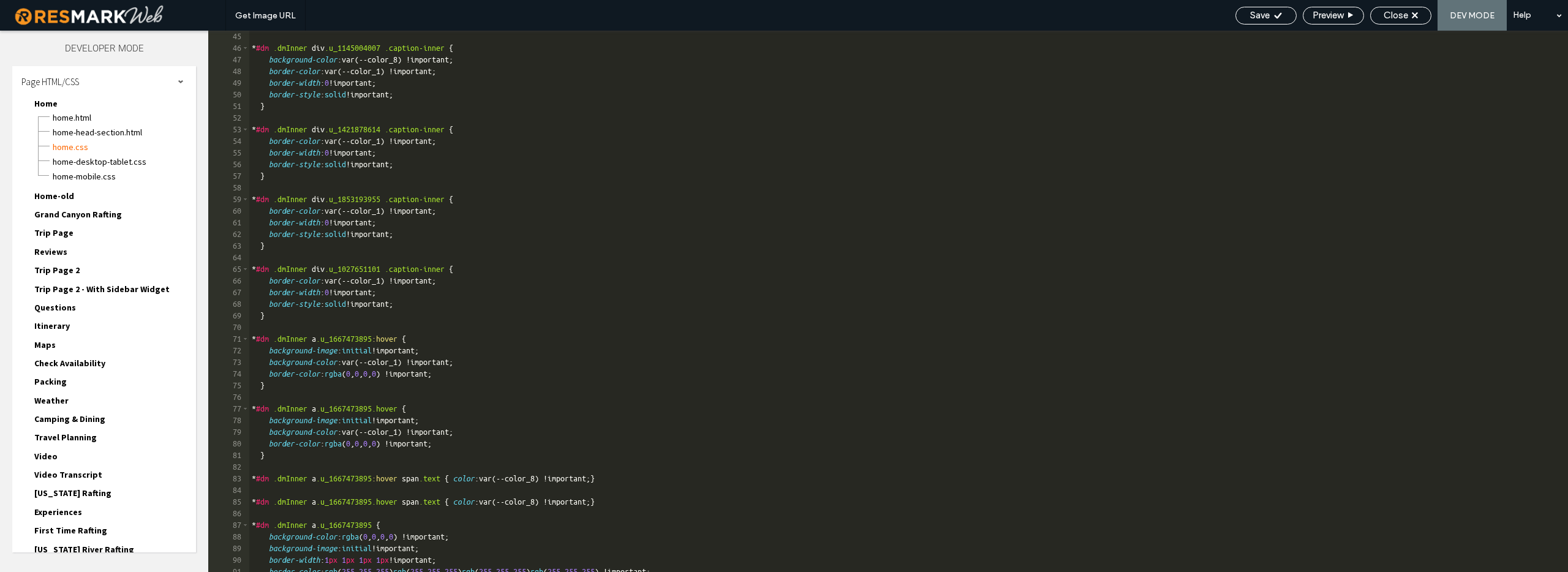
scroll to position [0, 0]
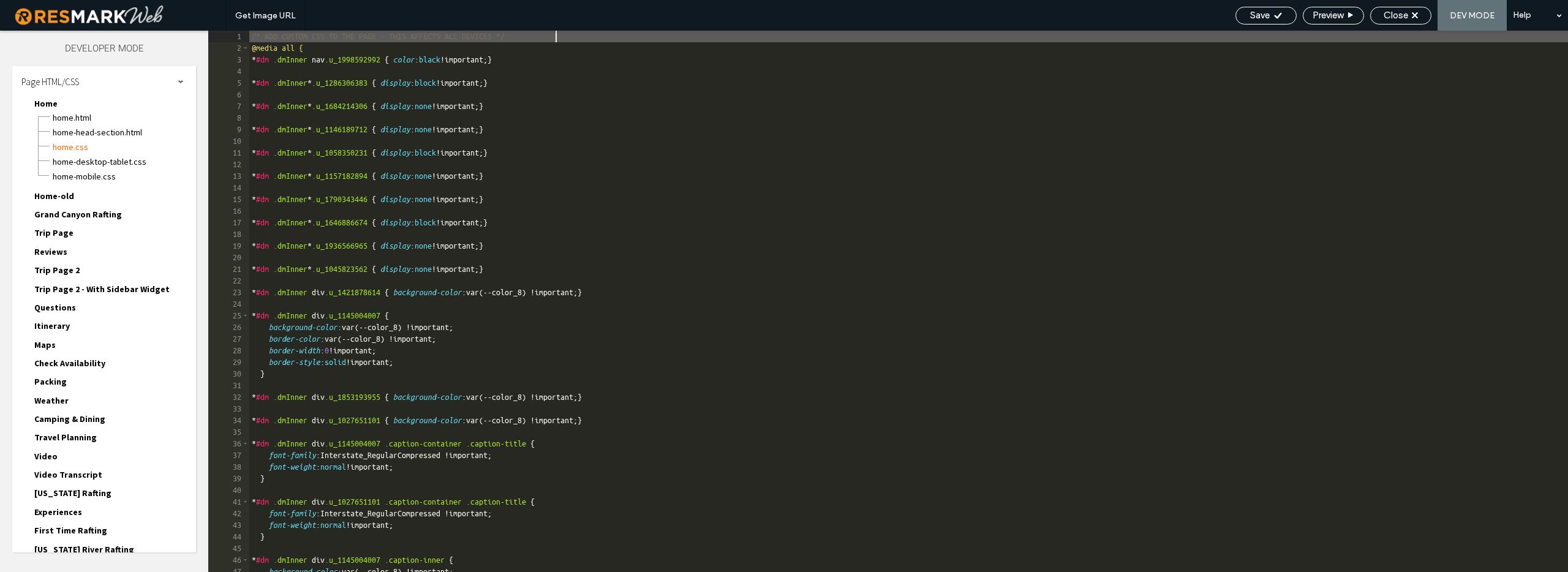
click at [326, 50] on div "/* ADD CUSTOM CSS TO THE PAGE - THIS AFFECTS ALL DEVICES */ @media all { * #dm …" at bounding box center [908, 312] width 1319 height 565
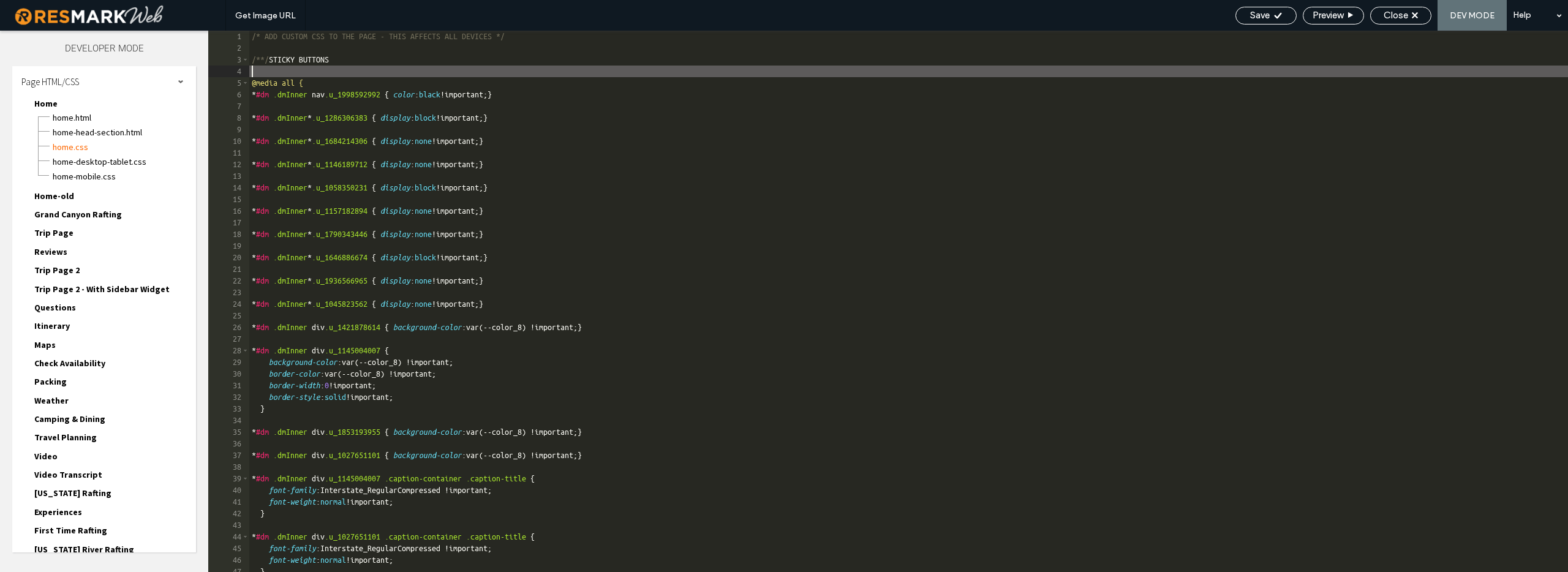
paste textarea
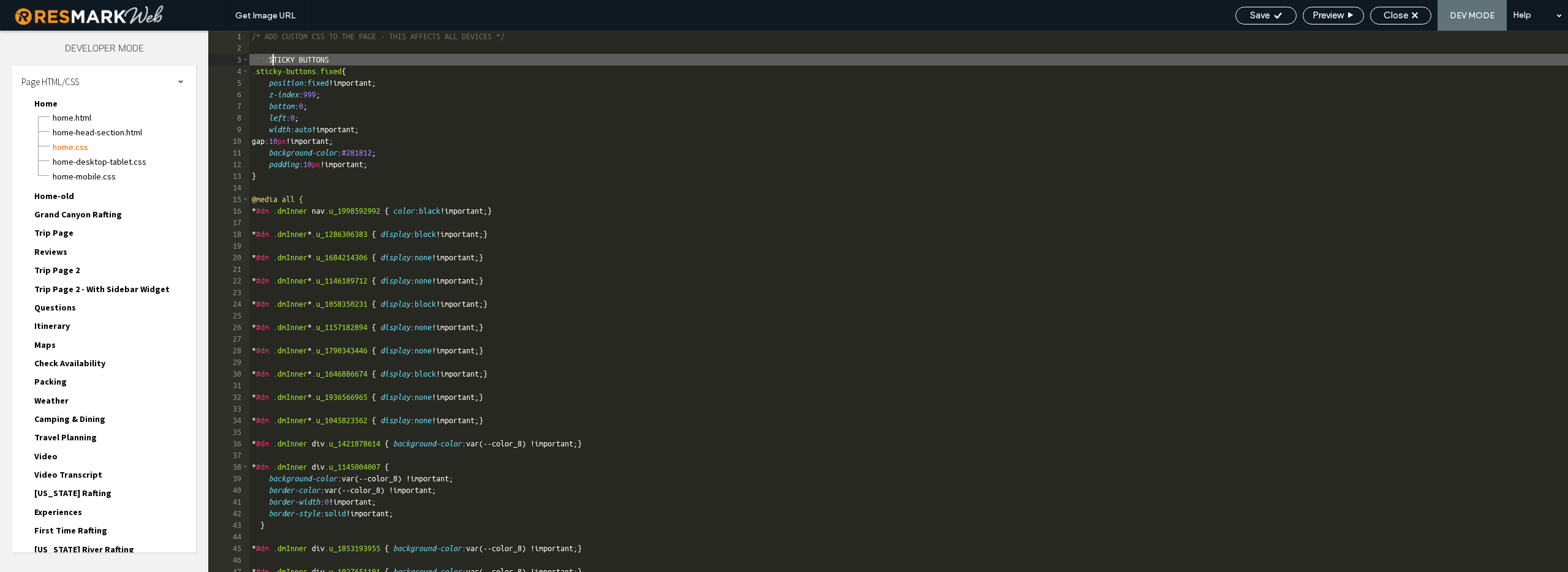
click at [274, 60] on div "/* ADD CUSTOM CSS TO THE PAGE - THIS AFFECTS ALL DEVICES */ /**/ STICKY BUTTONS…" at bounding box center [908, 312] width 1319 height 565
click at [260, 60] on div "/* ADD CUSTOM CSS TO THE PAGE - THIS AFFECTS ALL DEVICES */ /**/ .sticky-button…" at bounding box center [908, 312] width 1319 height 565
click at [257, 188] on div "/* ADD CUSTOM CSS TO THE PAGE - THIS AFFECTS ALL DEVICES */ /*STICKY BUTTONS*/ …" at bounding box center [908, 312] width 1319 height 565
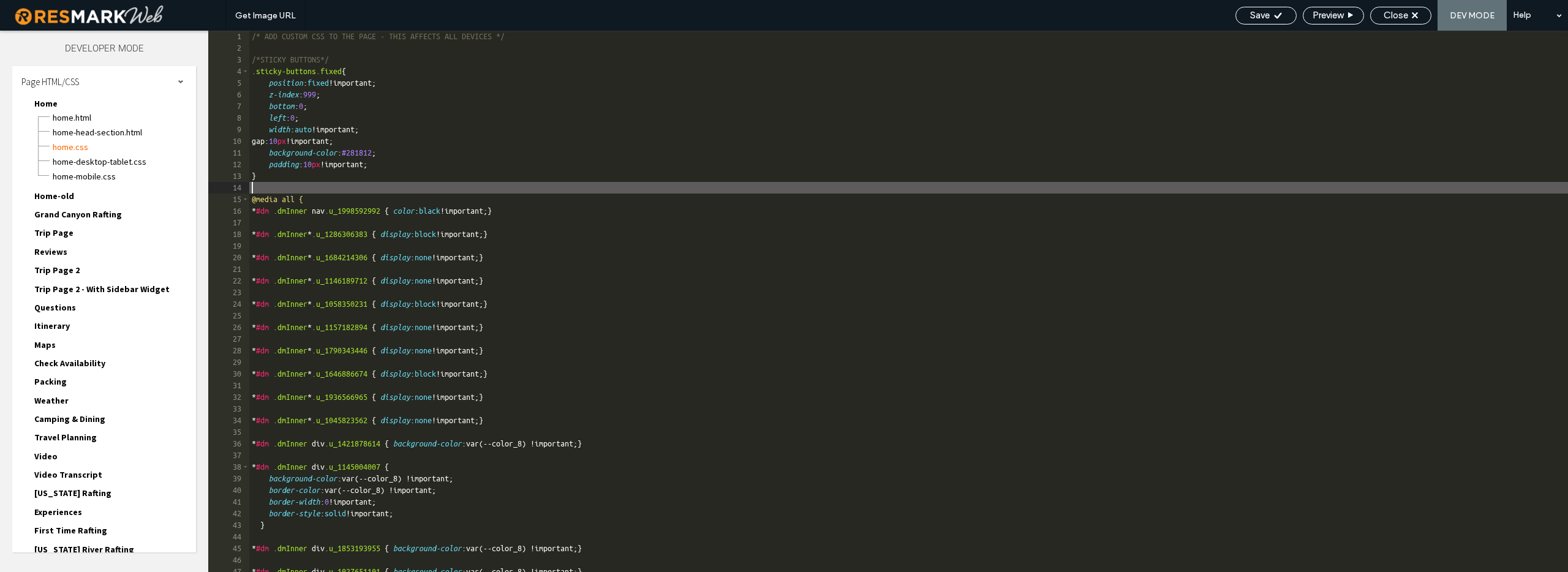
paste textarea
click at [264, 186] on div "/* ADD CUSTOM CSS TO THE PAGE - THIS AFFECTS ALL DEVICES */ /*STICKY BUTTONS*/ …" at bounding box center [908, 312] width 1319 height 565
click at [449, 170] on div "/* ADD CUSTOM CSS TO THE PAGE - THIS AFFECTS ALL DEVICES */ /*STICKY BUTTONS*/ …" at bounding box center [908, 312] width 1319 height 565
click at [394, 184] on div "/* ADD CUSTOM CSS TO THE PAGE - THIS AFFECTS ALL DEVICES */ /*STICKY BUTTONS*/ …" at bounding box center [908, 312] width 1319 height 565
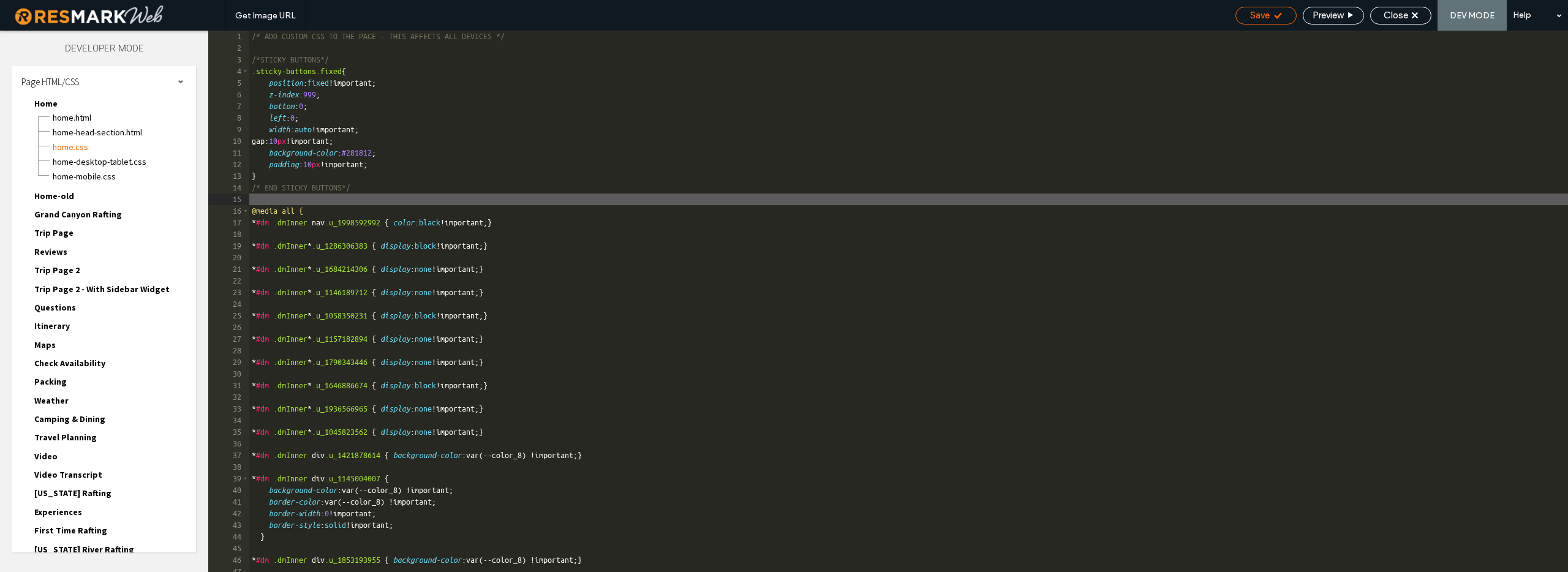
click at [1281, 14] on div "Save" at bounding box center [1266, 16] width 60 height 11
click at [1324, 16] on span "Preview" at bounding box center [1328, 16] width 30 height 11
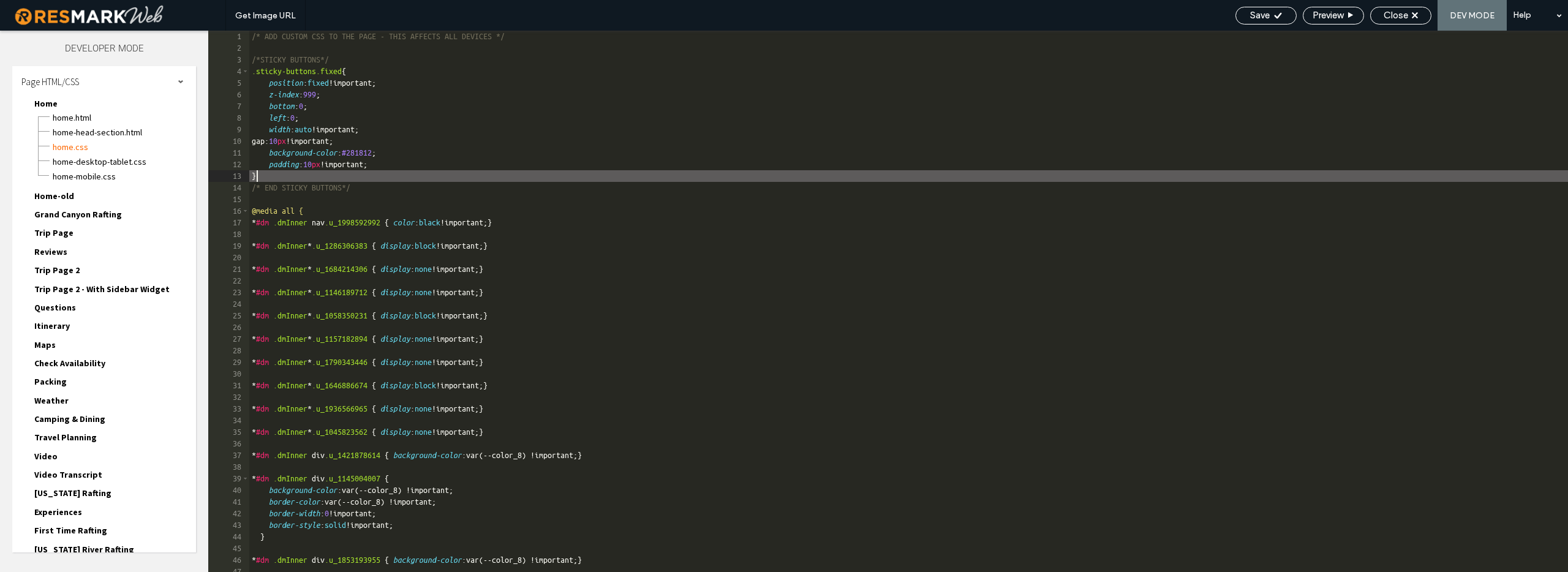
click at [289, 175] on div "/* ADD CUSTOM CSS TO THE PAGE - THIS AFFECTS ALL DEVICES */ /*STICKY BUTTONS*/ …" at bounding box center [908, 312] width 1319 height 565
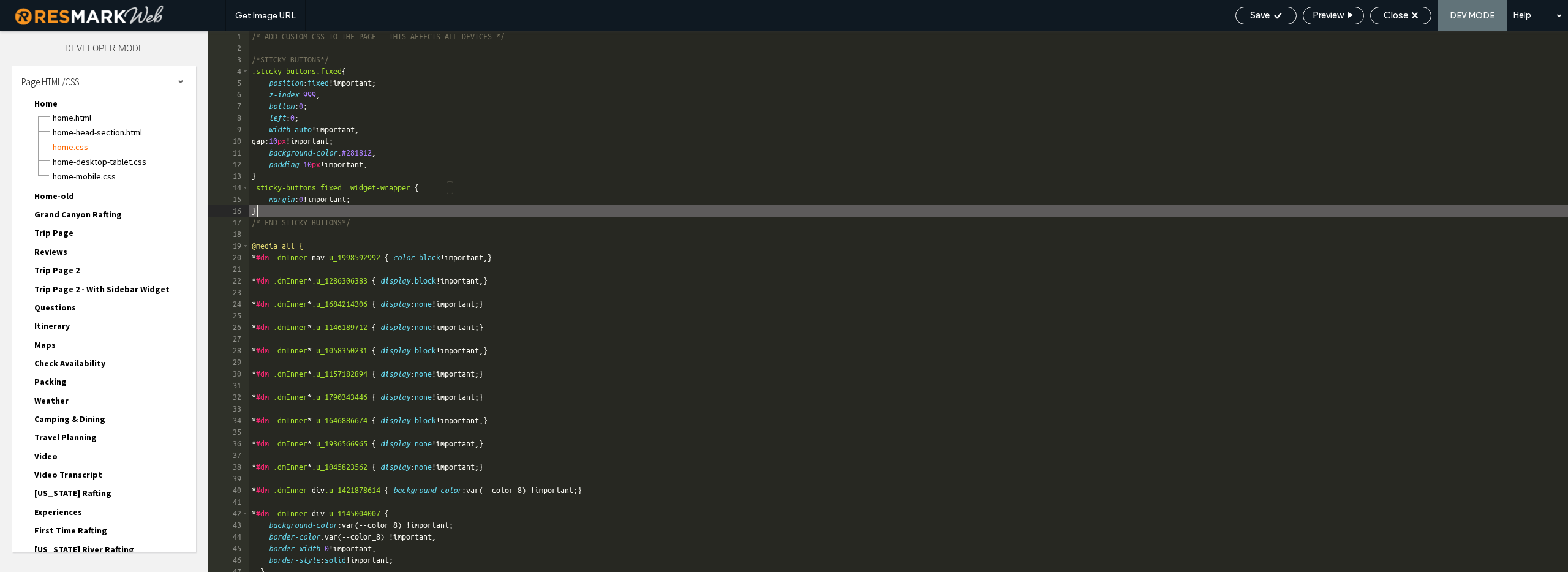
click at [408, 165] on div "/* ADD CUSTOM CSS TO THE PAGE - THIS AFFECTS ALL DEVICES */ /*STICKY BUTTONS*/ …" at bounding box center [908, 312] width 1319 height 565
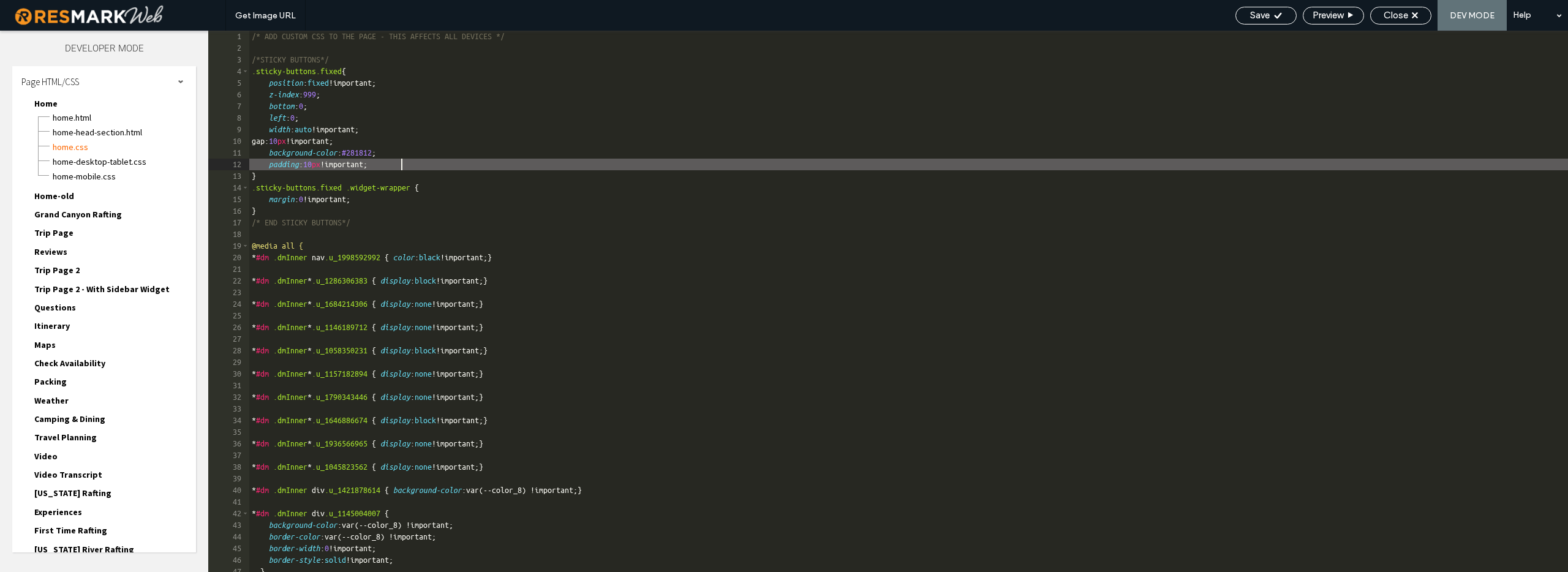
type textarea "**"
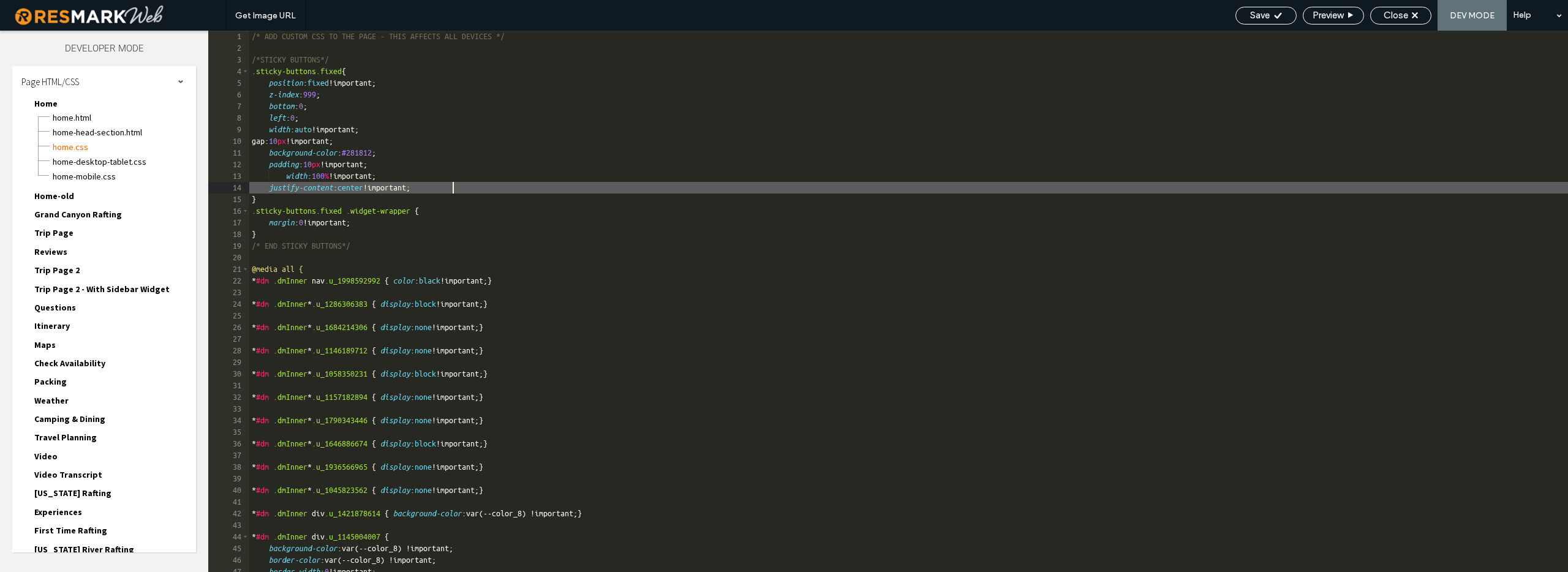
click at [294, 178] on div "/* ADD CUSTOM CSS TO THE PAGE - THIS AFFECTS ALL DEVICES */ /*STICKY BUTTONS*/ …" at bounding box center [908, 312] width 1319 height 565
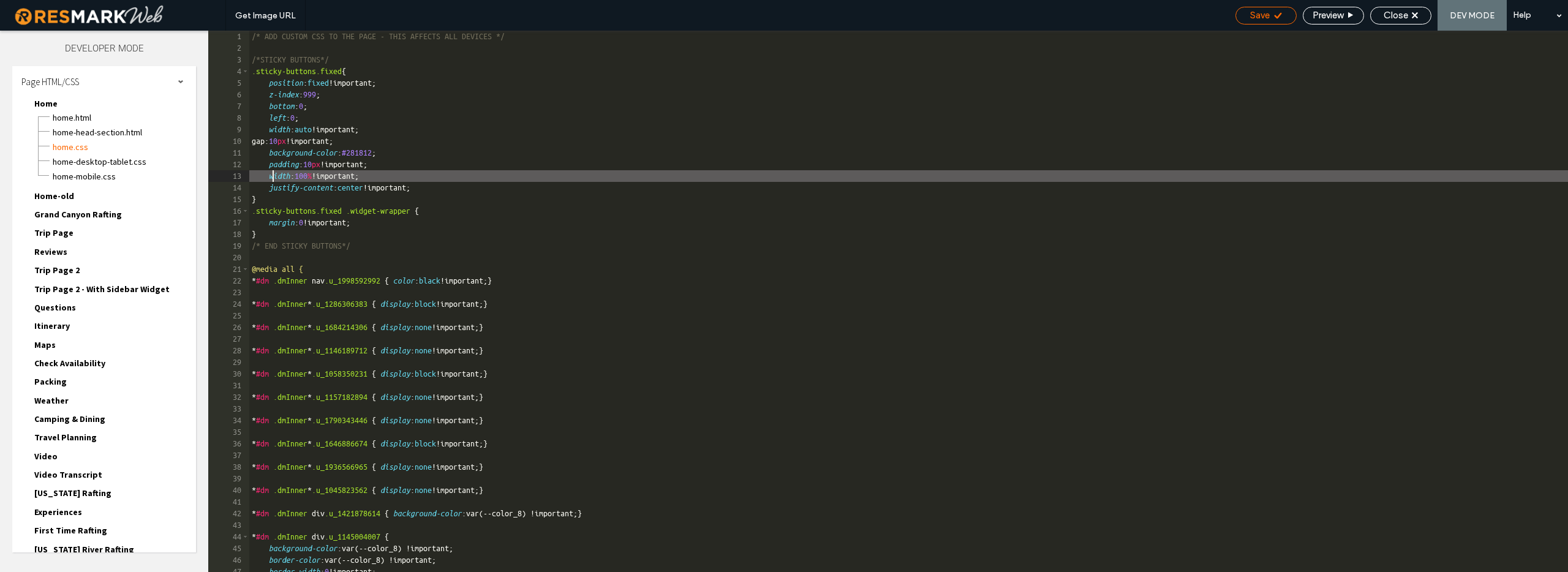
click at [1261, 18] on span "Save" at bounding box center [1260, 16] width 20 height 11
click at [1331, 17] on span "Preview" at bounding box center [1328, 16] width 30 height 11
click at [1413, 13] on use at bounding box center [1415, 16] width 6 height 6
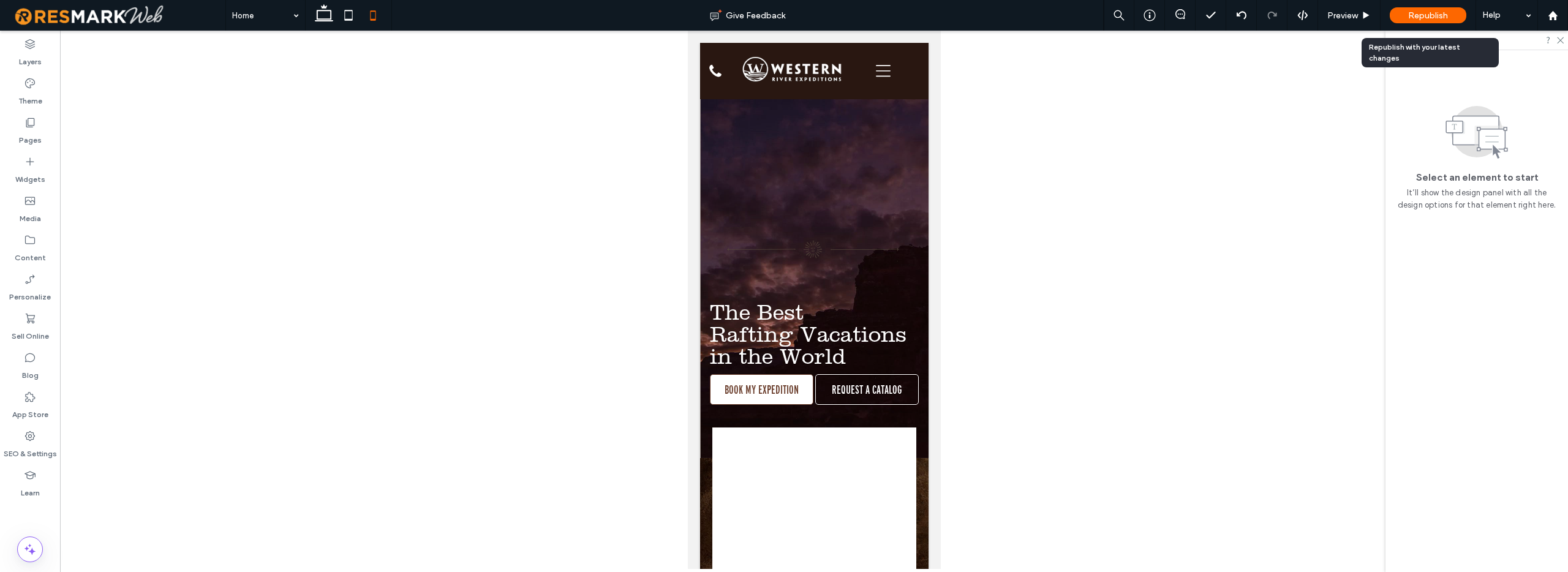
click at [1405, 15] on div "Republish" at bounding box center [1428, 16] width 76 height 16
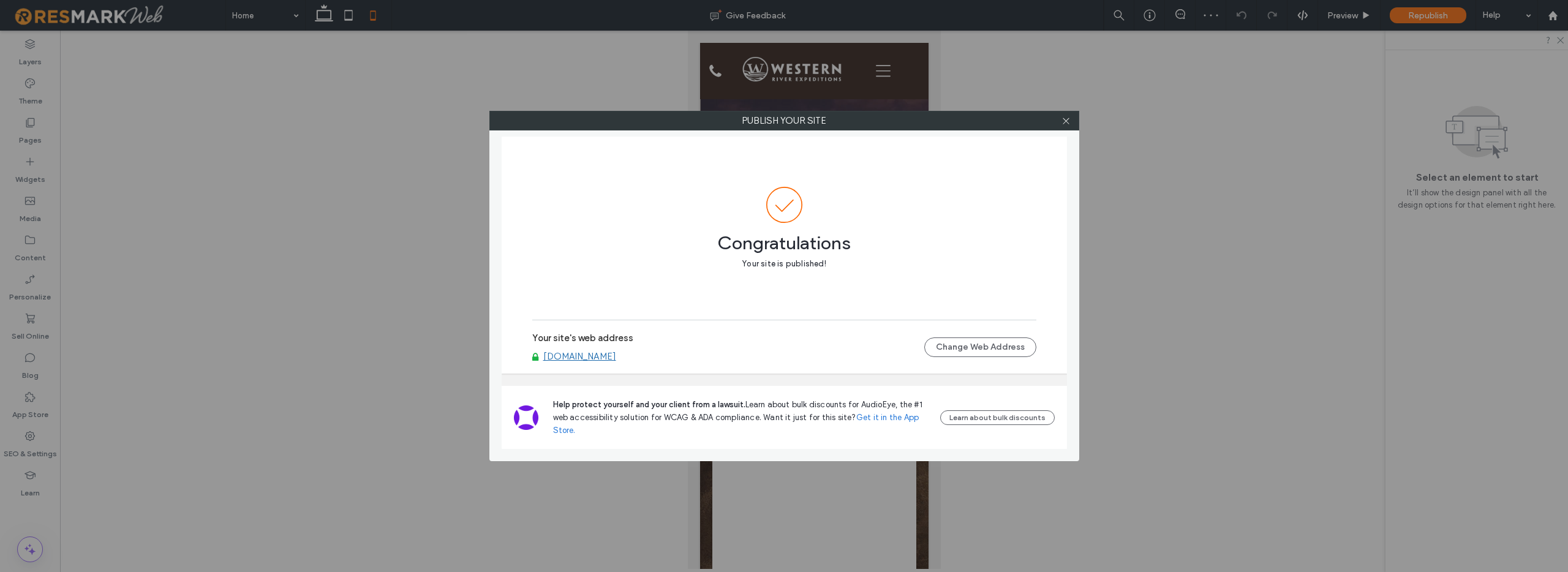
click at [604, 358] on link "[DOMAIN_NAME]" at bounding box center [580, 356] width 73 height 11
